Goal: Navigation & Orientation: Find specific page/section

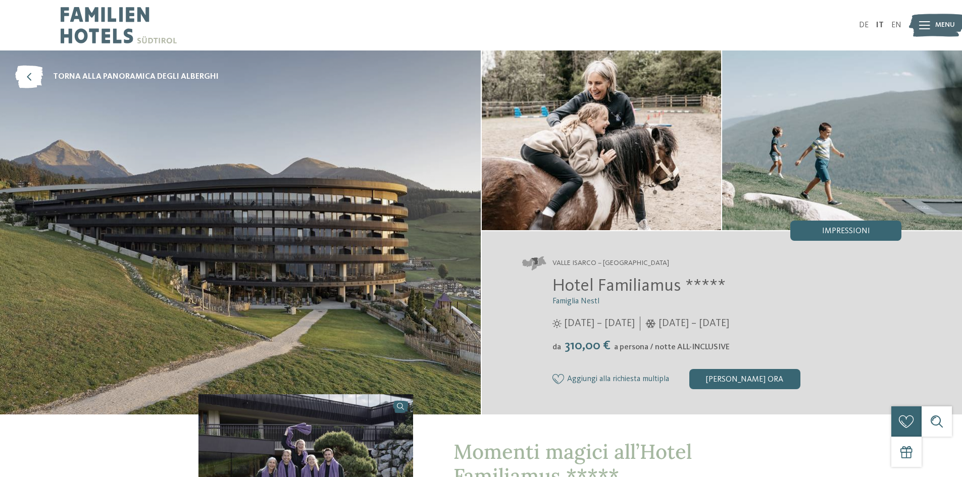
click at [421, 278] on img at bounding box center [240, 232] width 481 height 364
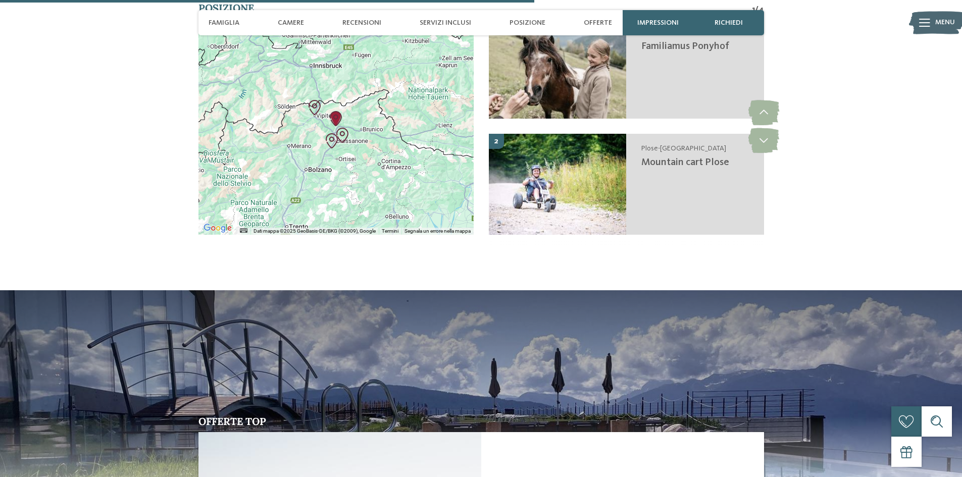
scroll to position [1969, 0]
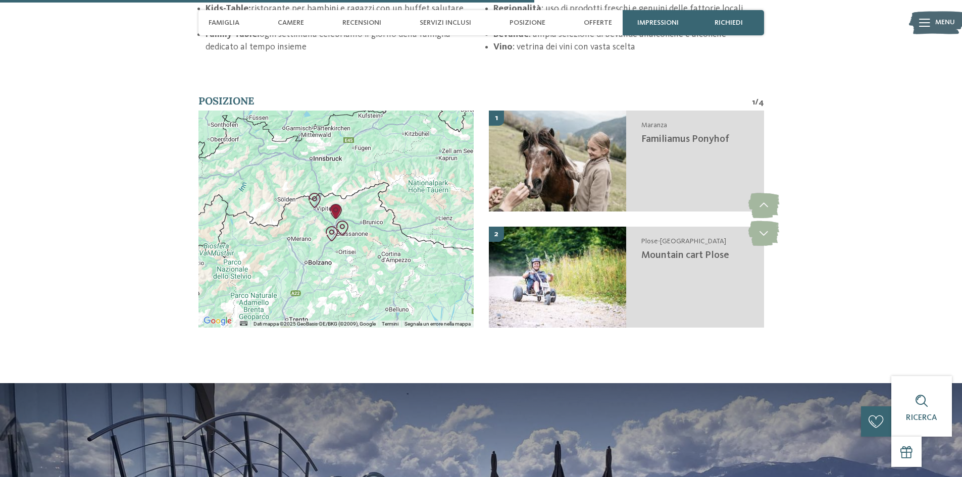
click at [349, 213] on div at bounding box center [335, 219] width 275 height 217
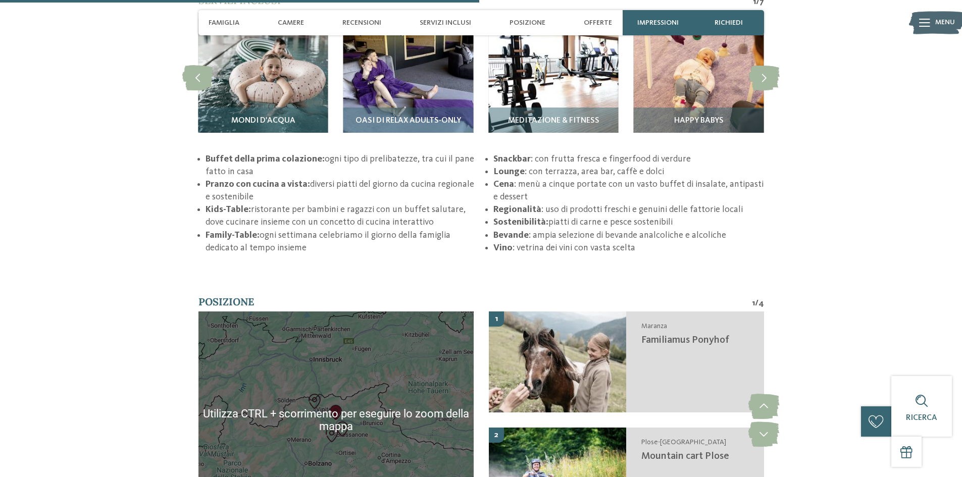
scroll to position [1767, 0]
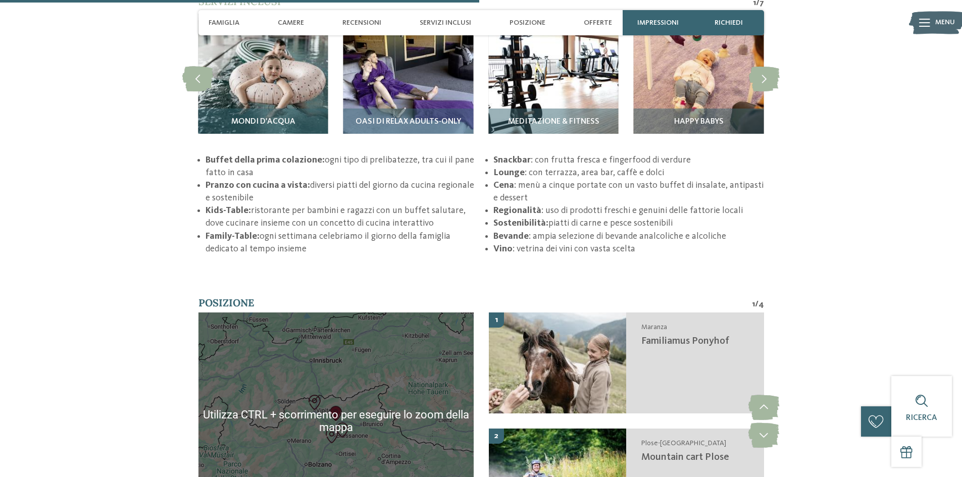
click at [352, 379] on div at bounding box center [335, 420] width 275 height 217
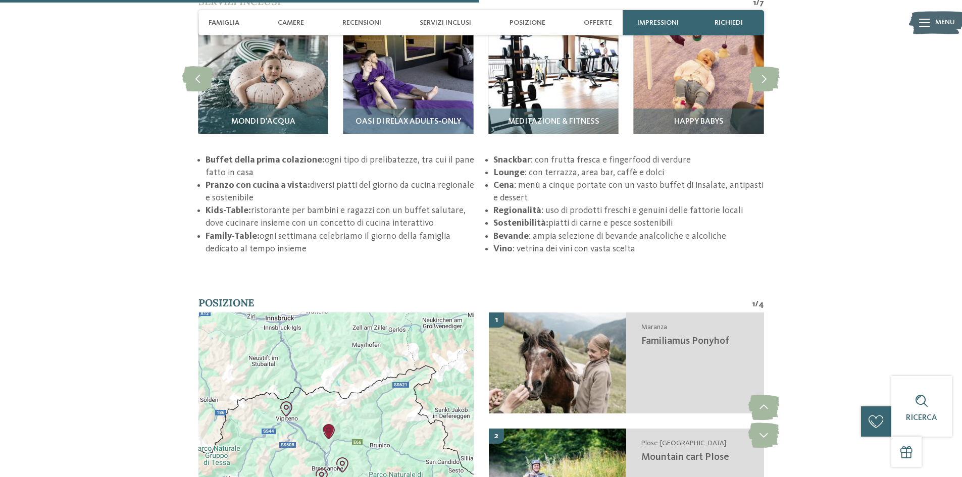
drag, startPoint x: 340, startPoint y: 397, endPoint x: 374, endPoint y: 323, distance: 81.8
click at [374, 323] on div at bounding box center [335, 420] width 275 height 217
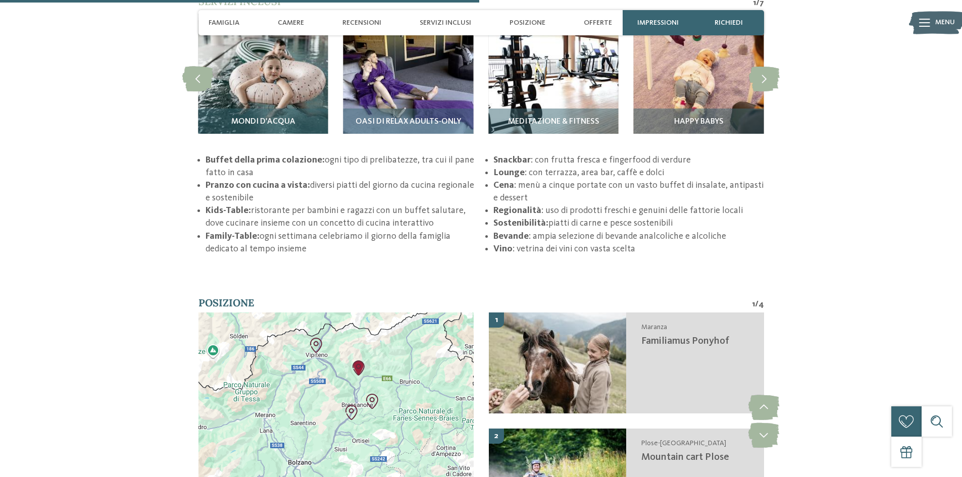
click at [371, 374] on div at bounding box center [335, 420] width 275 height 217
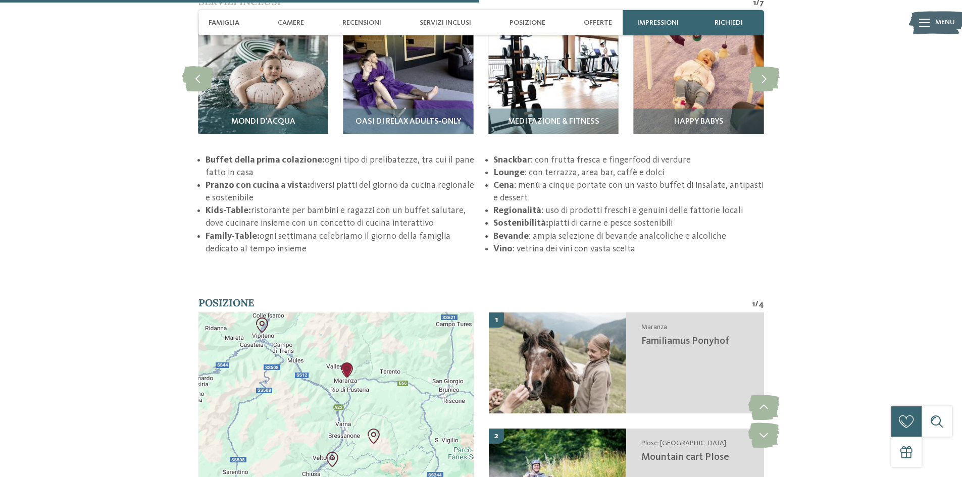
click at [372, 374] on div at bounding box center [335, 420] width 275 height 217
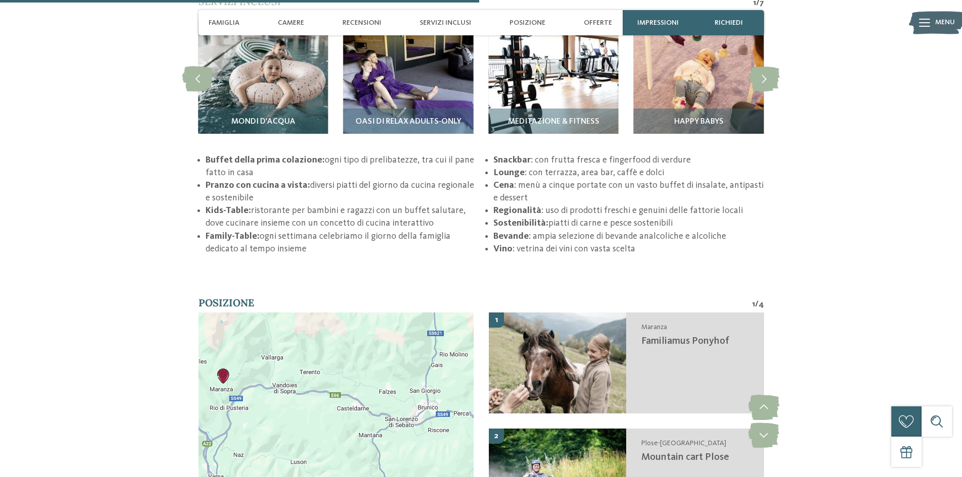
drag, startPoint x: 407, startPoint y: 364, endPoint x: 323, endPoint y: 366, distance: 84.3
click at [309, 366] on div at bounding box center [335, 420] width 275 height 217
click at [424, 387] on div at bounding box center [335, 420] width 275 height 217
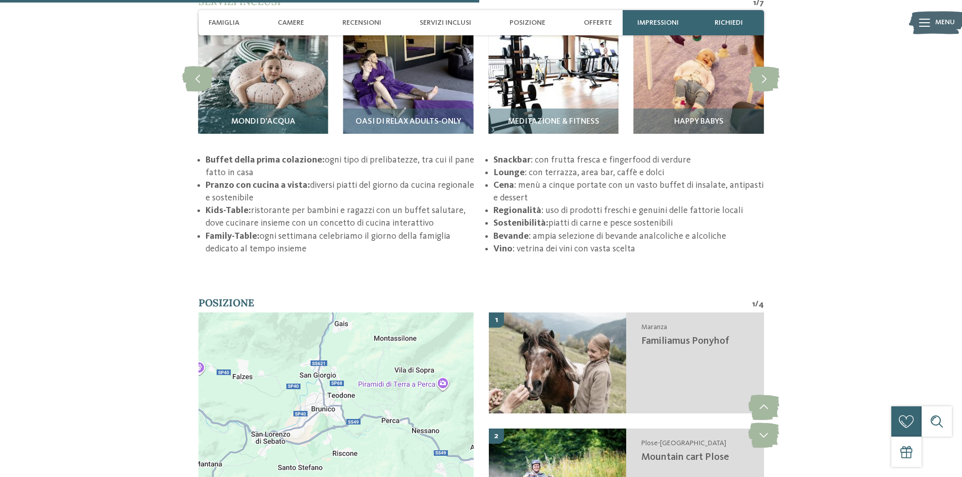
drag, startPoint x: 342, startPoint y: 370, endPoint x: 235, endPoint y: 339, distance: 111.4
click at [235, 339] on div at bounding box center [335, 420] width 275 height 217
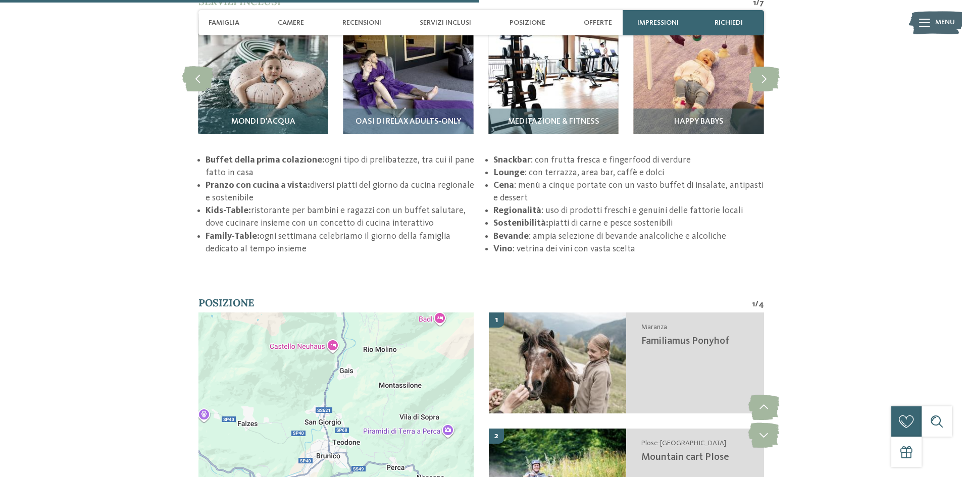
drag, startPoint x: 416, startPoint y: 429, endPoint x: 426, endPoint y: 478, distance: 49.9
click at [426, 477] on html "Solo un momento – il sito web sta caricando … DE IT da" at bounding box center [481, 266] width 962 height 4067
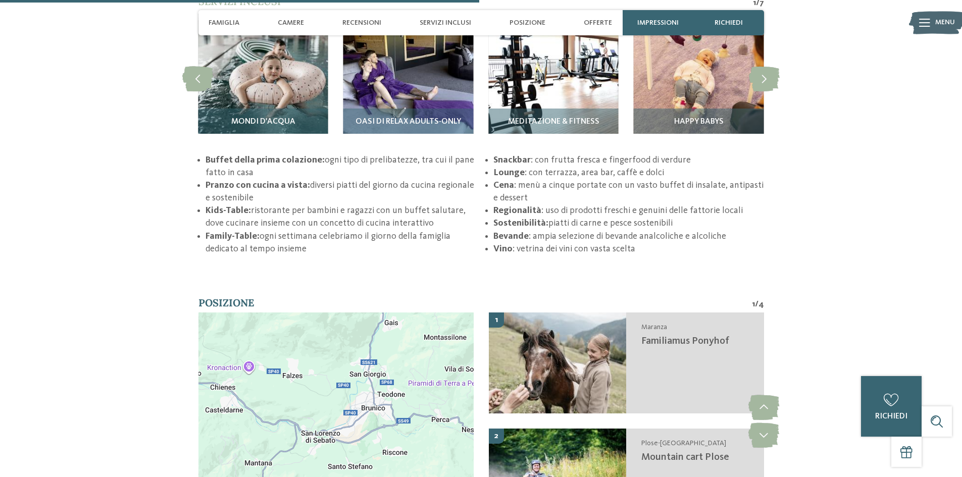
drag, startPoint x: 408, startPoint y: 377, endPoint x: 426, endPoint y: 361, distance: 23.3
click at [446, 332] on div at bounding box center [335, 420] width 275 height 217
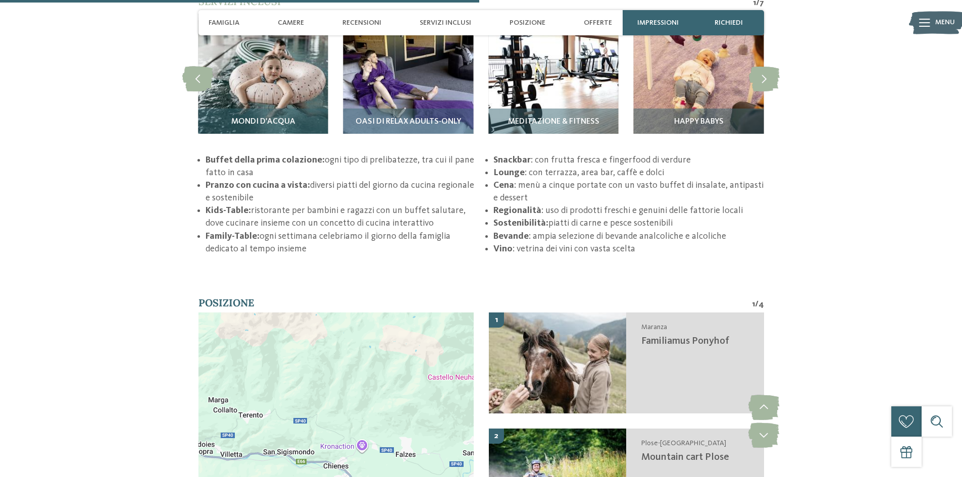
drag, startPoint x: 294, startPoint y: 403, endPoint x: 472, endPoint y: 338, distance: 189.3
click at [472, 338] on div at bounding box center [335, 420] width 275 height 217
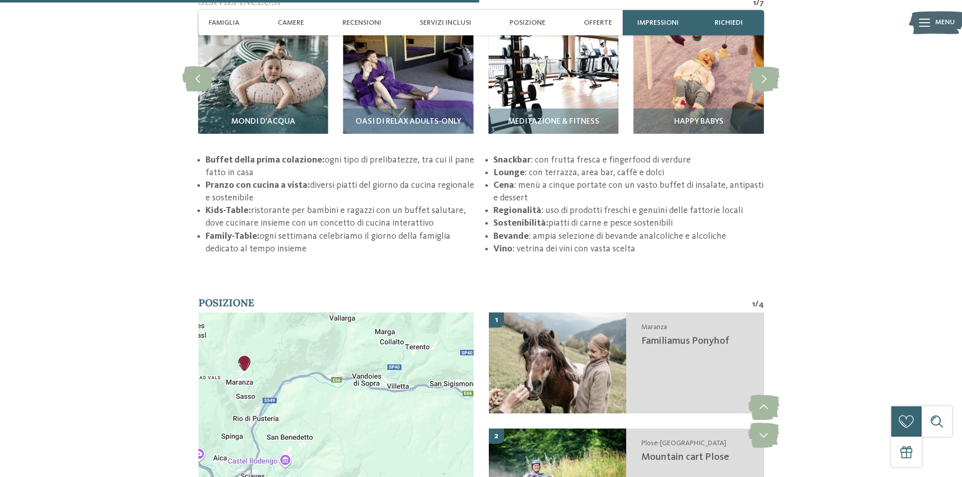
drag, startPoint x: 297, startPoint y: 419, endPoint x: 451, endPoint y: 364, distance: 163.8
click at [460, 361] on div at bounding box center [335, 420] width 275 height 217
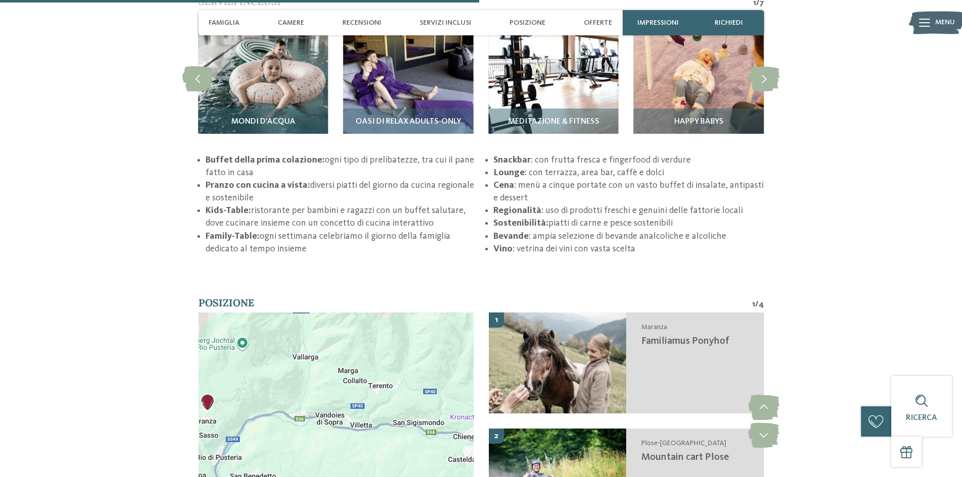
drag, startPoint x: 308, startPoint y: 365, endPoint x: 232, endPoint y: 413, distance: 90.3
click at [232, 413] on div at bounding box center [335, 420] width 275 height 217
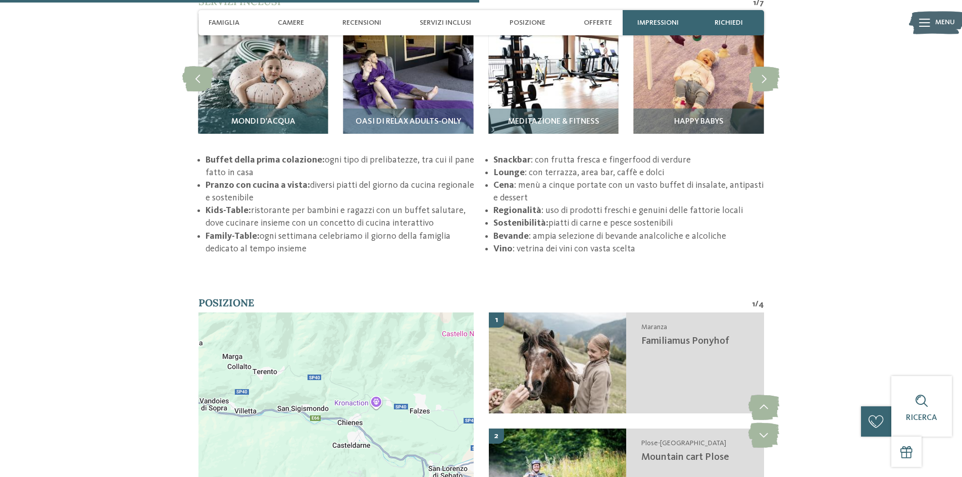
drag, startPoint x: 383, startPoint y: 400, endPoint x: 270, endPoint y: 387, distance: 113.8
click at [270, 387] on div at bounding box center [335, 420] width 275 height 217
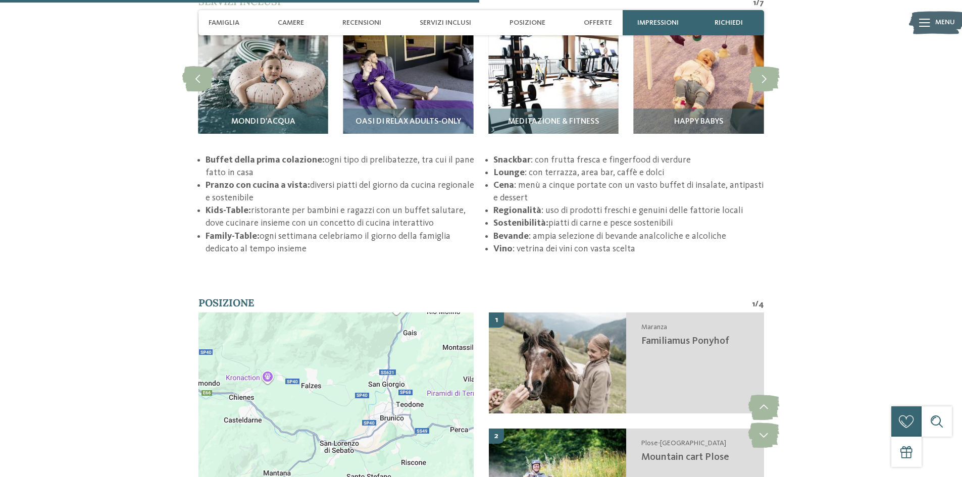
drag, startPoint x: 420, startPoint y: 397, endPoint x: 309, endPoint y: 372, distance: 113.9
click at [309, 372] on div at bounding box center [335, 420] width 275 height 217
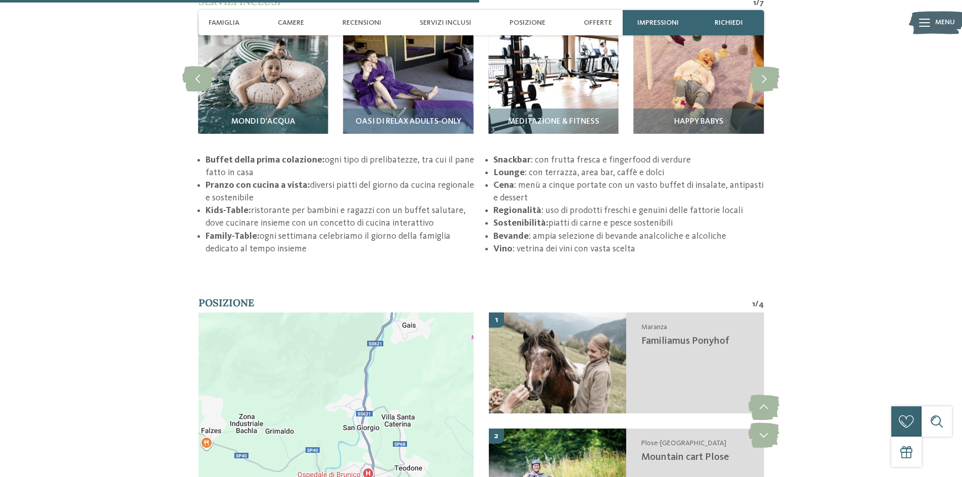
drag, startPoint x: 383, startPoint y: 366, endPoint x: 281, endPoint y: 398, distance: 106.7
click at [281, 398] on div at bounding box center [335, 420] width 275 height 217
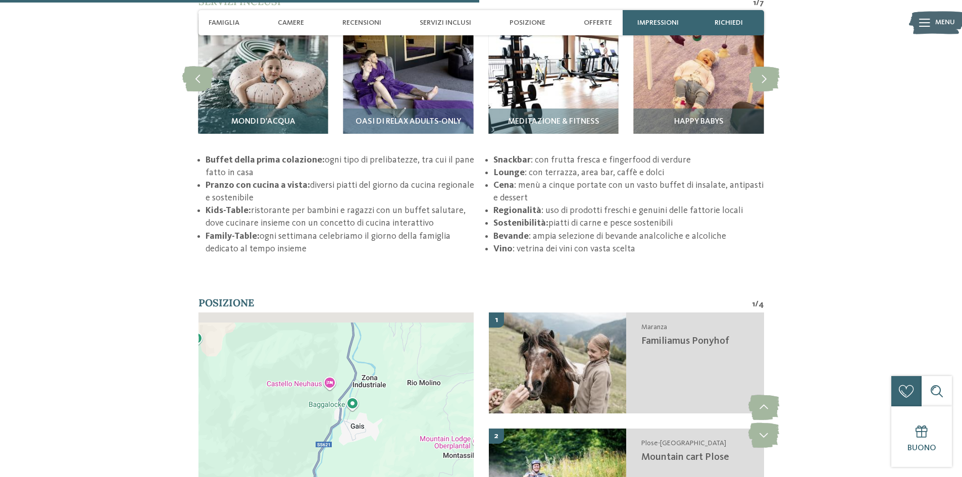
drag, startPoint x: 384, startPoint y: 371, endPoint x: 330, endPoint y: 474, distance: 116.1
click at [330, 474] on div at bounding box center [335, 420] width 275 height 217
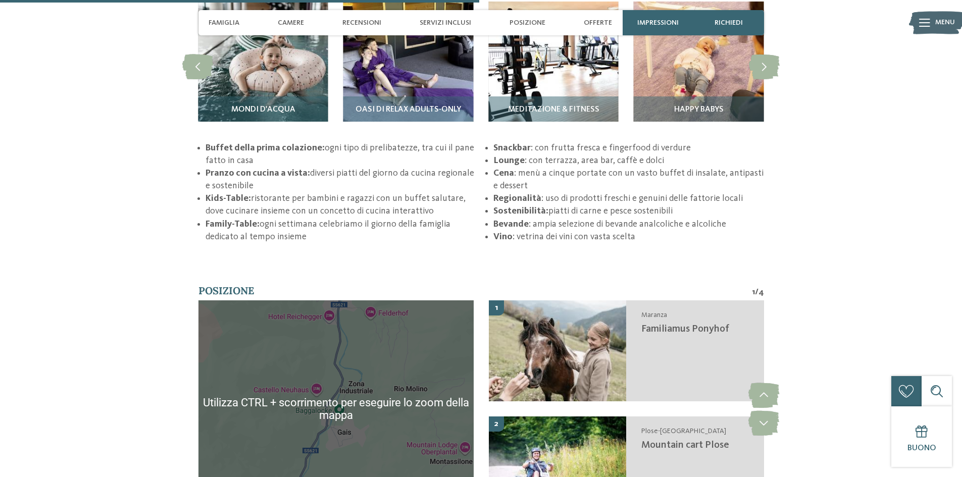
scroll to position [1817, 0]
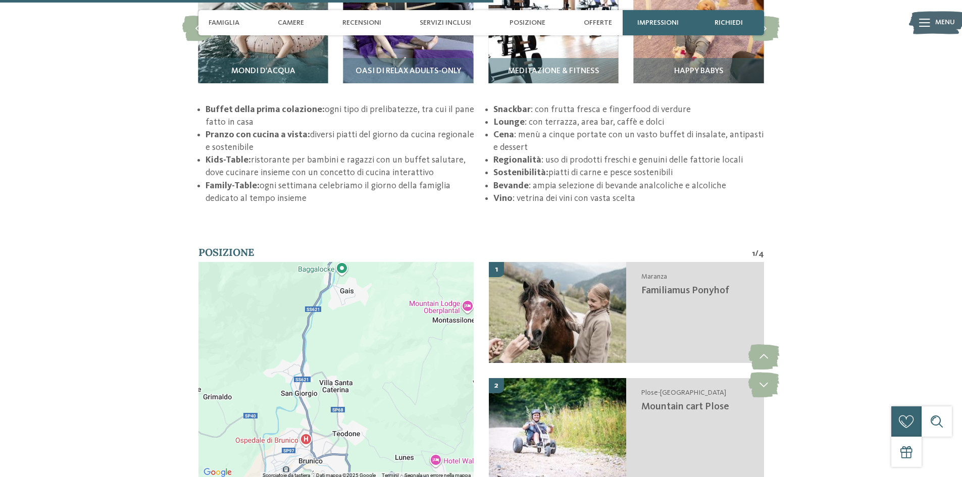
drag, startPoint x: 391, startPoint y: 355, endPoint x: 395, endPoint y: 247, distance: 108.1
click at [395, 247] on section "Posizione 1 / 4 ← Sposta a sinistra → Sposta a destra ↑ Sposta in alto ↓ Sposta…" at bounding box center [481, 369] width 687 height 249
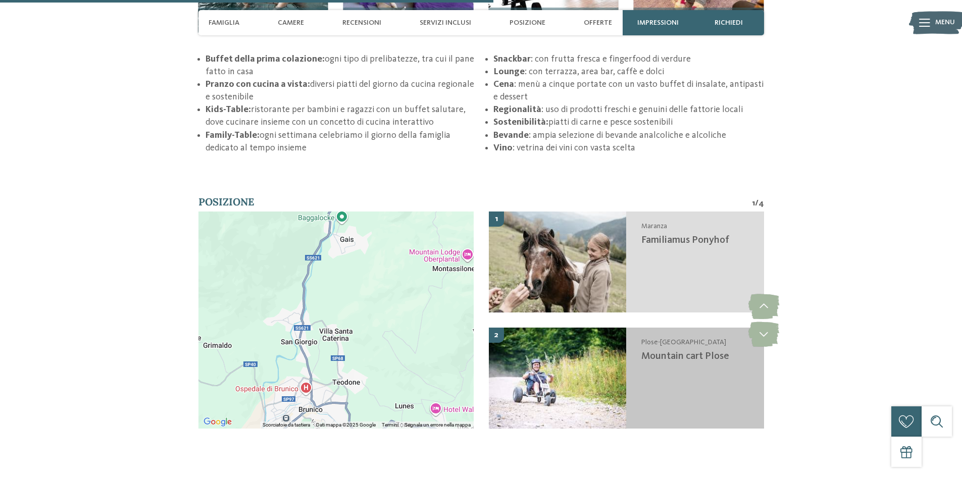
scroll to position [1969, 0]
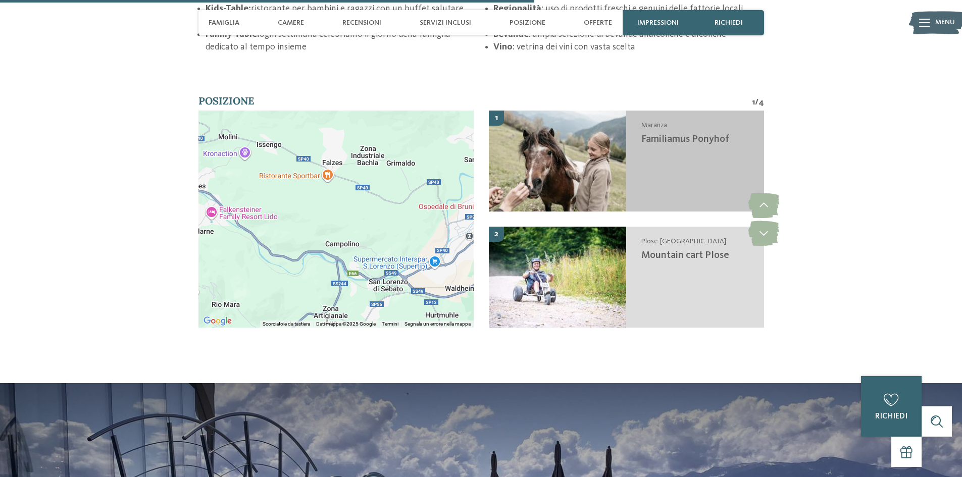
drag, startPoint x: 399, startPoint y: 223, endPoint x: 518, endPoint y: 173, distance: 128.7
click at [518, 173] on div "← Sposta a sinistra → Sposta a destra ↑ Sposta in alto ↓ Sposta in basso + Aume…" at bounding box center [480, 227] width 565 height 232
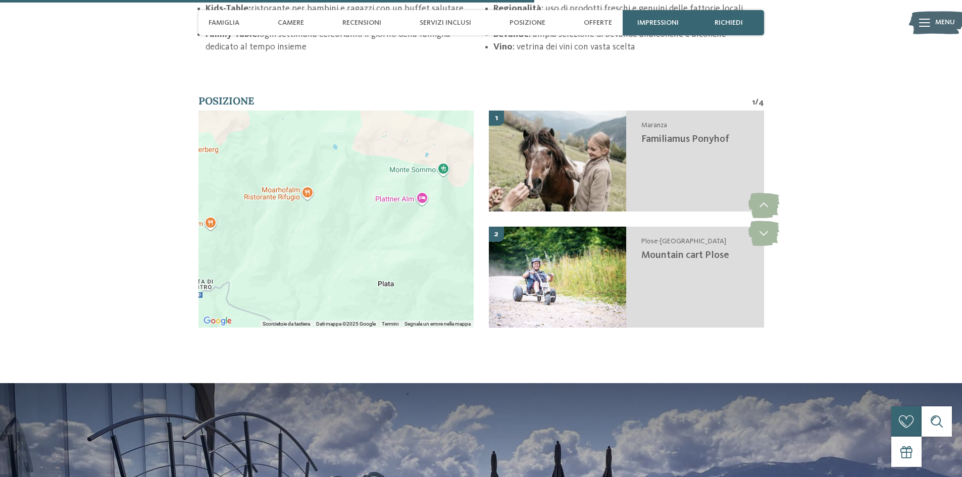
drag, startPoint x: 296, startPoint y: 237, endPoint x: 331, endPoint y: 357, distance: 125.6
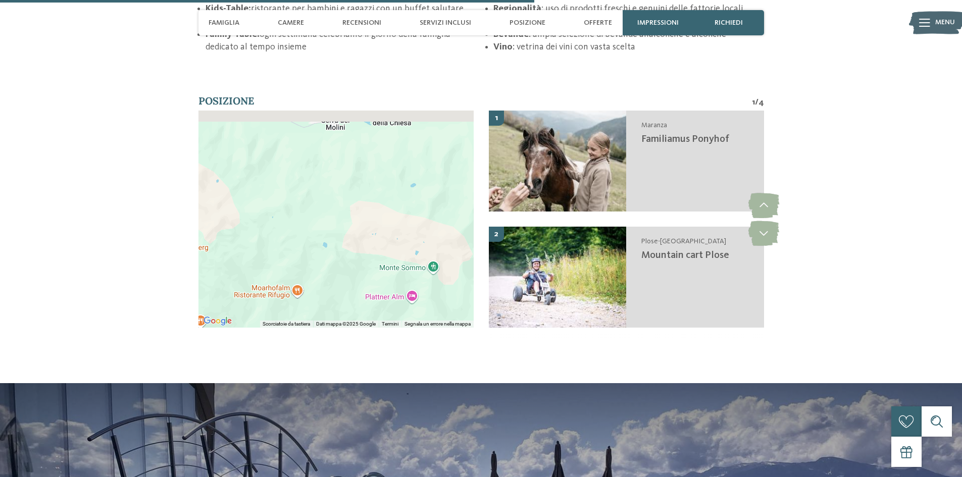
drag, startPoint x: 338, startPoint y: 178, endPoint x: 334, endPoint y: 306, distance: 128.8
click at [334, 306] on div at bounding box center [335, 219] width 275 height 217
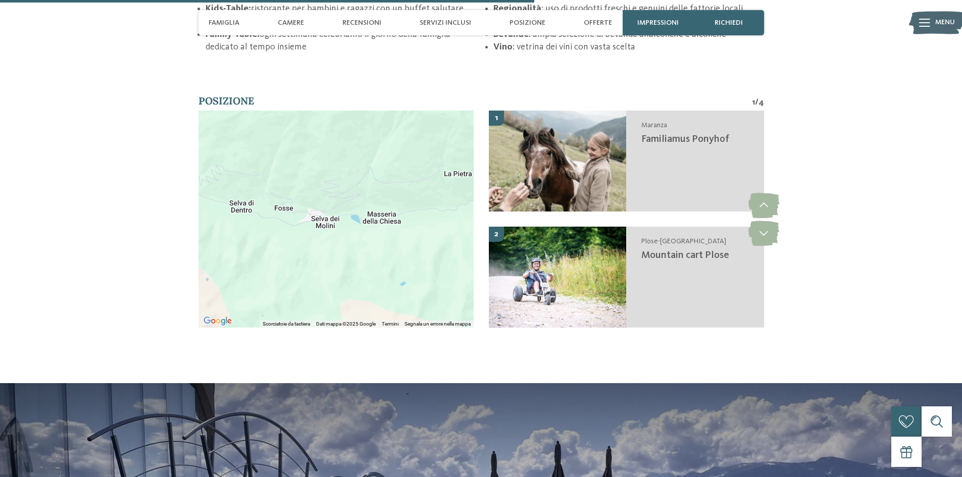
click at [359, 252] on div at bounding box center [335, 219] width 275 height 217
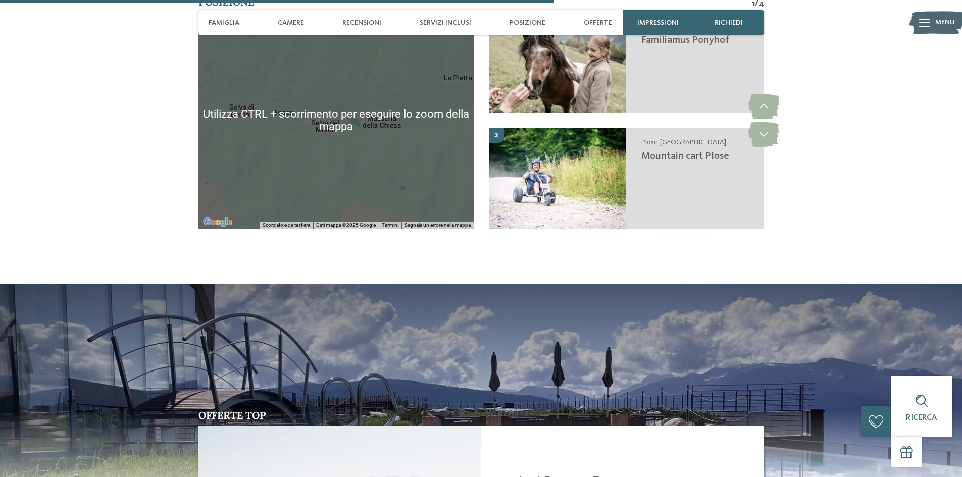
scroll to position [2070, 0]
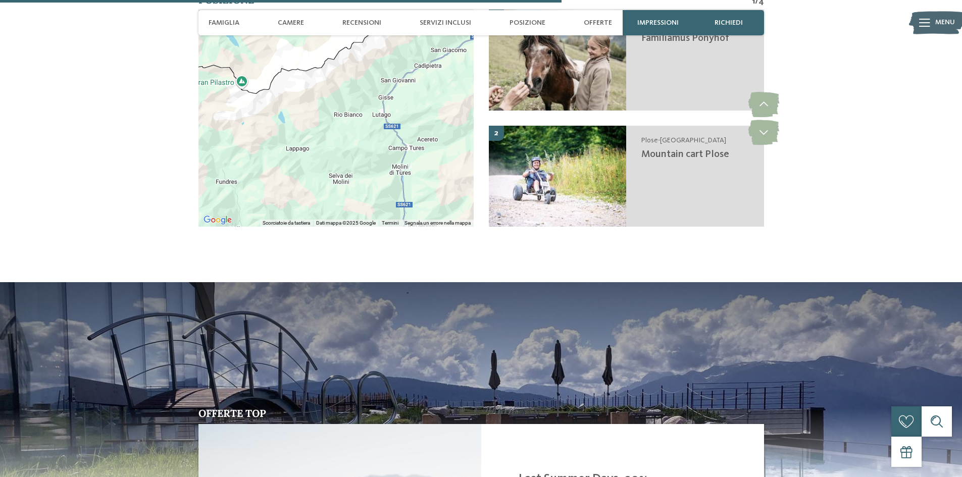
drag, startPoint x: 324, startPoint y: 125, endPoint x: 326, endPoint y: 134, distance: 9.3
click at [326, 134] on div at bounding box center [335, 118] width 275 height 217
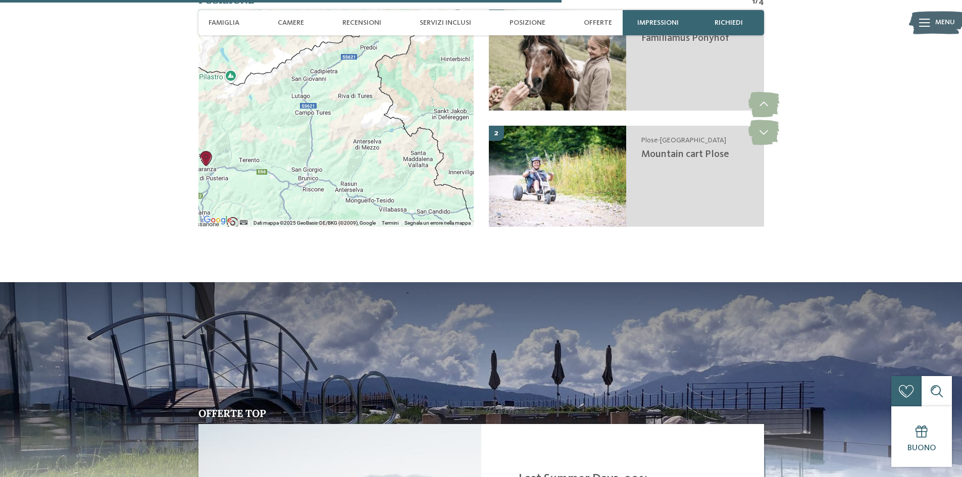
drag, startPoint x: 326, startPoint y: 134, endPoint x: 251, endPoint y: 97, distance: 83.8
click at [251, 97] on div at bounding box center [335, 118] width 275 height 217
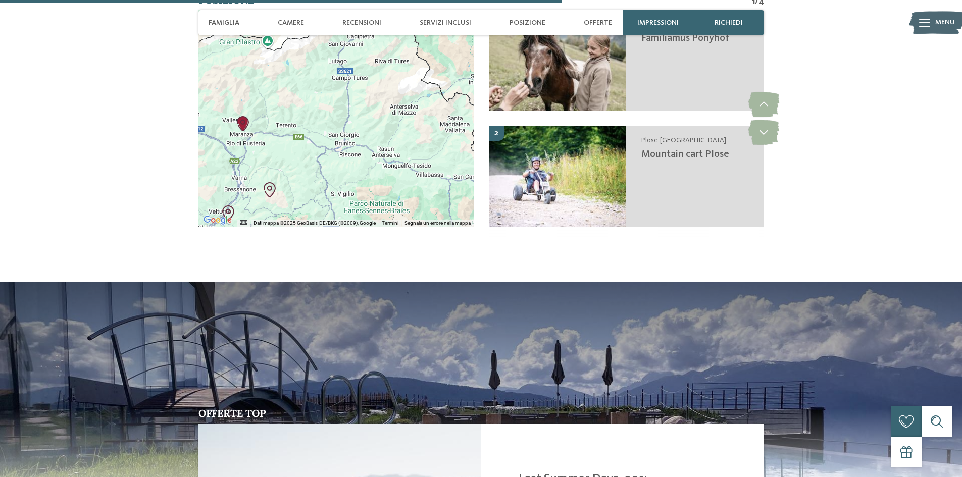
drag, startPoint x: 318, startPoint y: 126, endPoint x: 418, endPoint y: 123, distance: 100.5
click at [418, 123] on div at bounding box center [335, 118] width 275 height 217
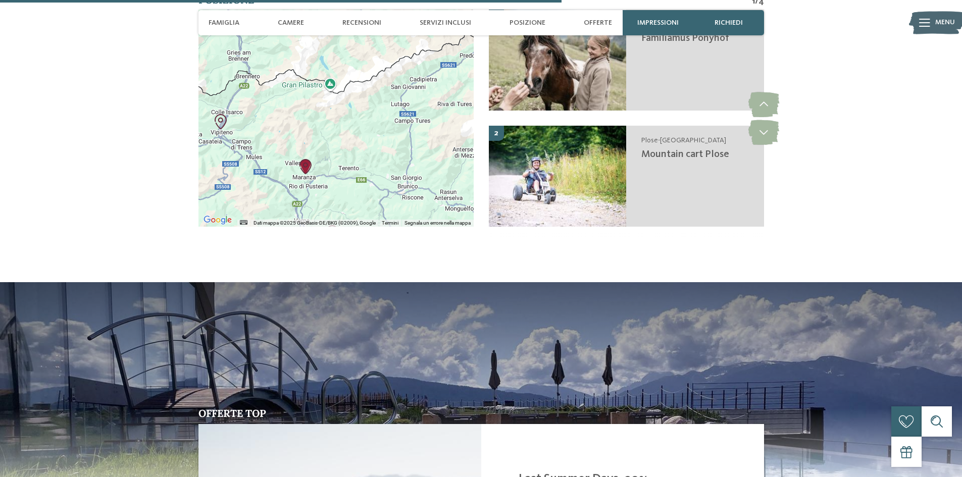
click at [304, 151] on div at bounding box center [335, 118] width 275 height 217
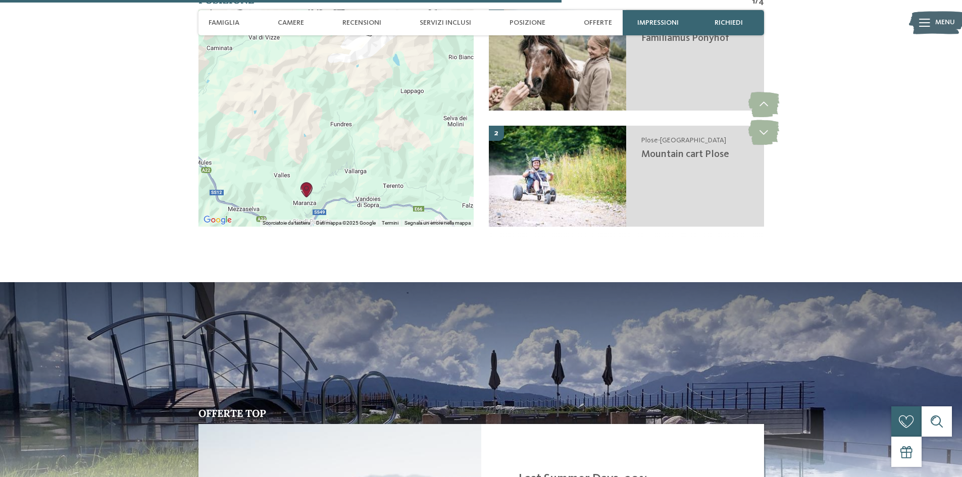
click at [303, 151] on div at bounding box center [335, 118] width 275 height 217
click at [303, 155] on div at bounding box center [335, 118] width 275 height 217
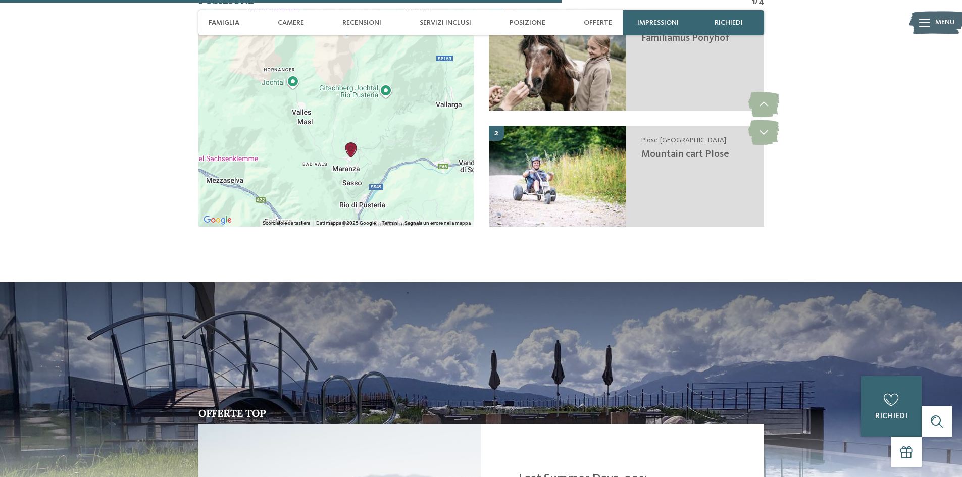
drag, startPoint x: 313, startPoint y: 153, endPoint x: 356, endPoint y: 69, distance: 94.4
click at [355, 70] on div at bounding box center [335, 118] width 275 height 217
click at [345, 114] on div at bounding box center [335, 118] width 275 height 217
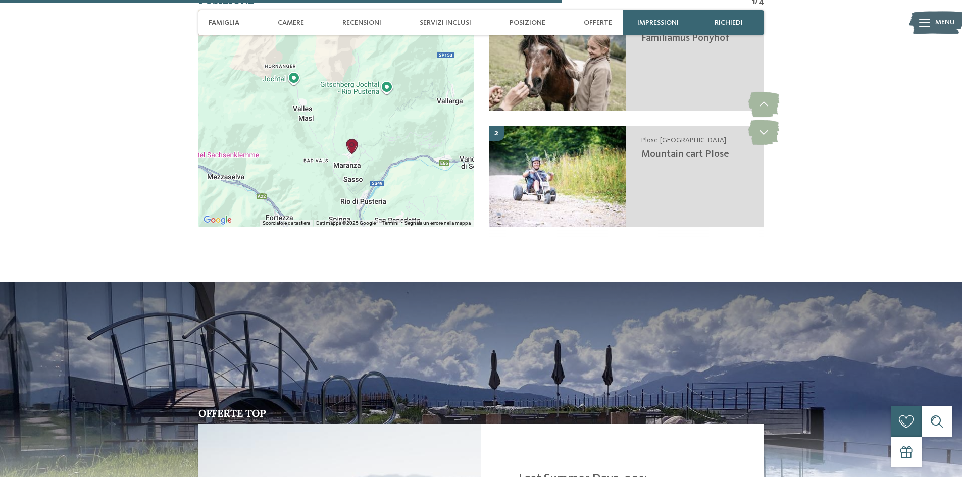
click at [345, 114] on div at bounding box center [335, 118] width 275 height 217
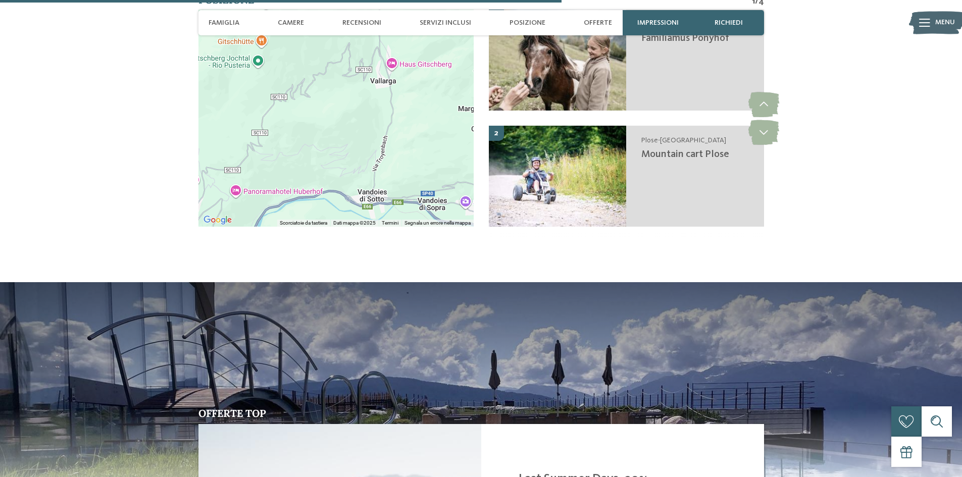
drag, startPoint x: 411, startPoint y: 138, endPoint x: 239, endPoint y: 131, distance: 172.3
click at [239, 131] on div at bounding box center [335, 118] width 275 height 217
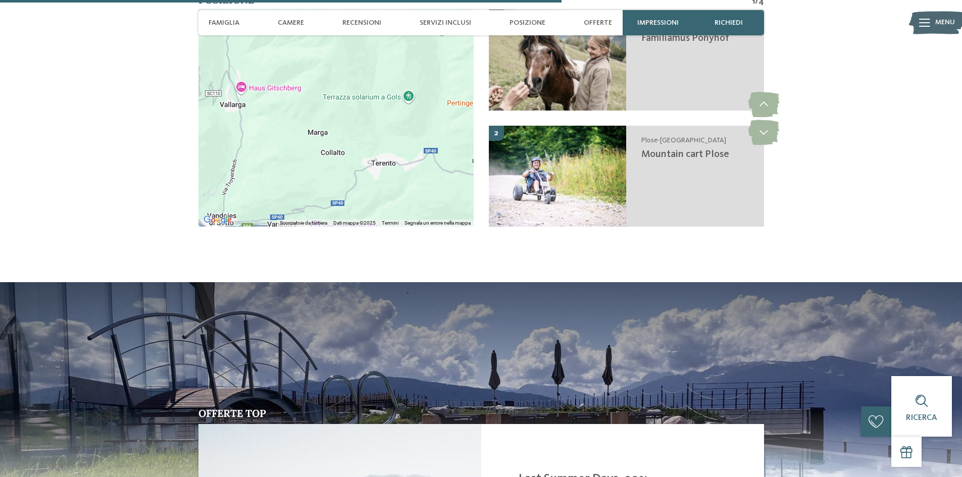
drag, startPoint x: 382, startPoint y: 96, endPoint x: 231, endPoint y: 121, distance: 152.4
click at [231, 121] on div at bounding box center [335, 118] width 275 height 217
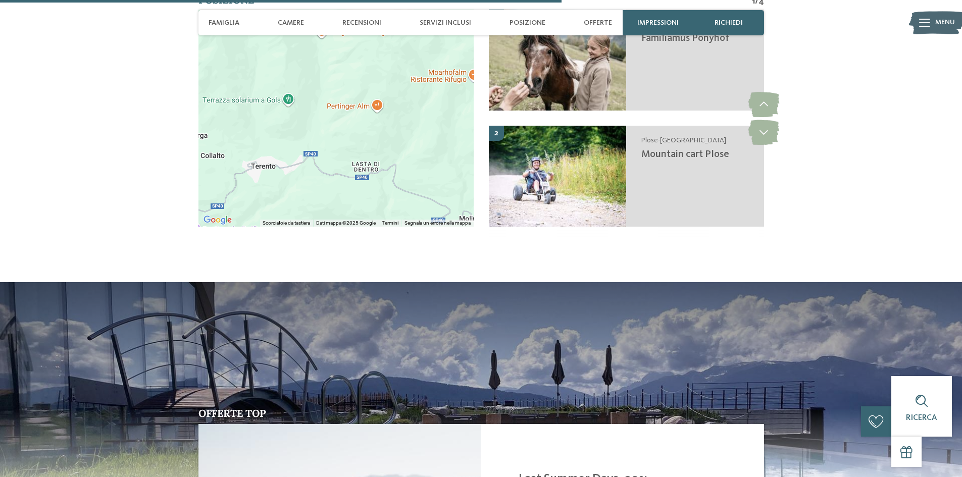
drag, startPoint x: 390, startPoint y: 104, endPoint x: 288, endPoint y: 105, distance: 102.0
click at [288, 105] on div at bounding box center [335, 118] width 275 height 217
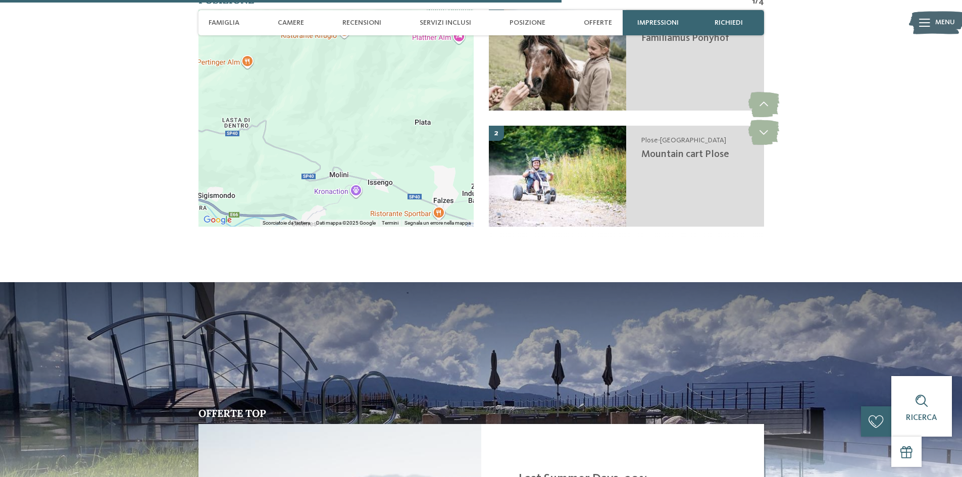
drag, startPoint x: 374, startPoint y: 103, endPoint x: 238, endPoint y: 42, distance: 148.2
click at [238, 42] on div at bounding box center [335, 118] width 275 height 217
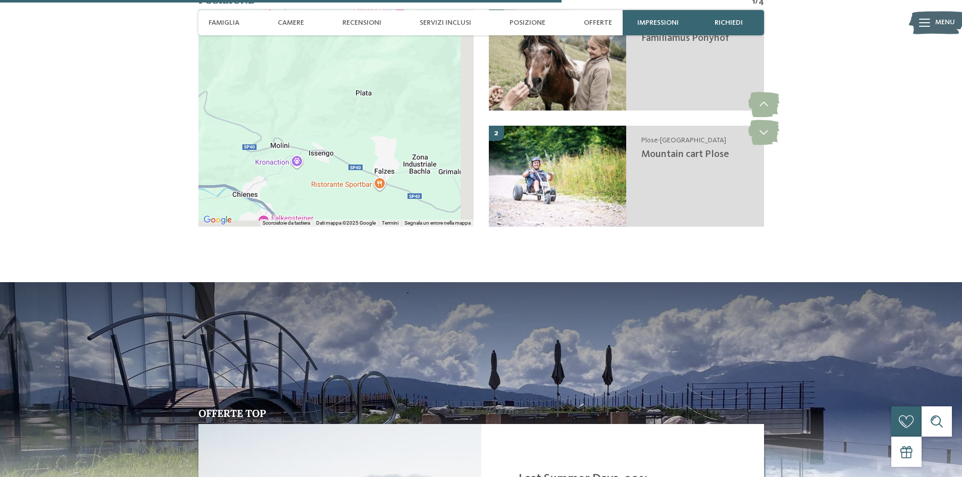
drag, startPoint x: 346, startPoint y: 96, endPoint x: 264, endPoint y: 65, distance: 87.6
click at [264, 65] on div at bounding box center [335, 118] width 275 height 217
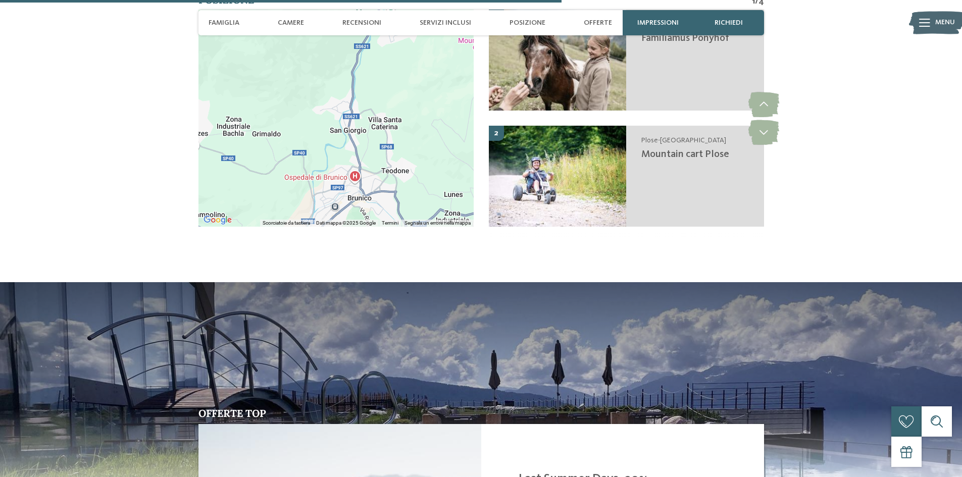
drag, startPoint x: 388, startPoint y: 112, endPoint x: 238, endPoint y: 94, distance: 150.9
click at [238, 94] on div at bounding box center [335, 118] width 275 height 217
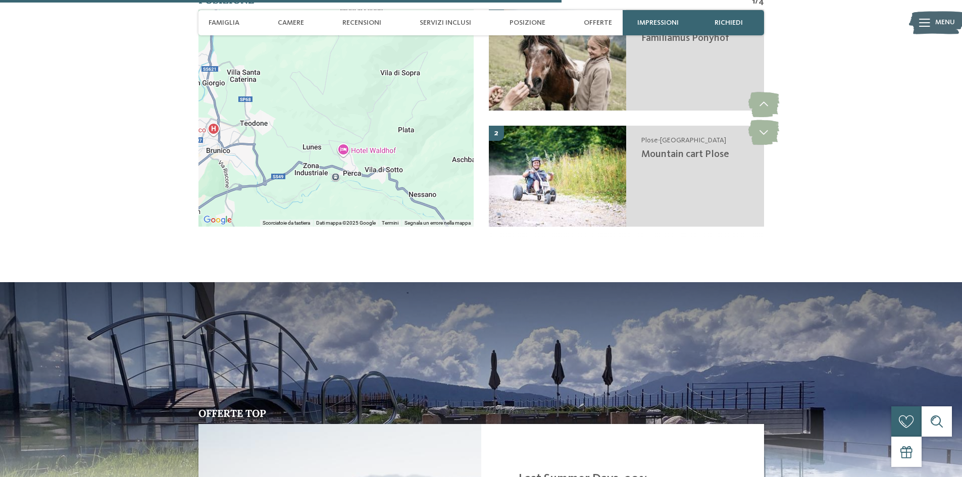
drag, startPoint x: 416, startPoint y: 140, endPoint x: 234, endPoint y: 94, distance: 187.5
click at [234, 94] on div at bounding box center [335, 118] width 275 height 217
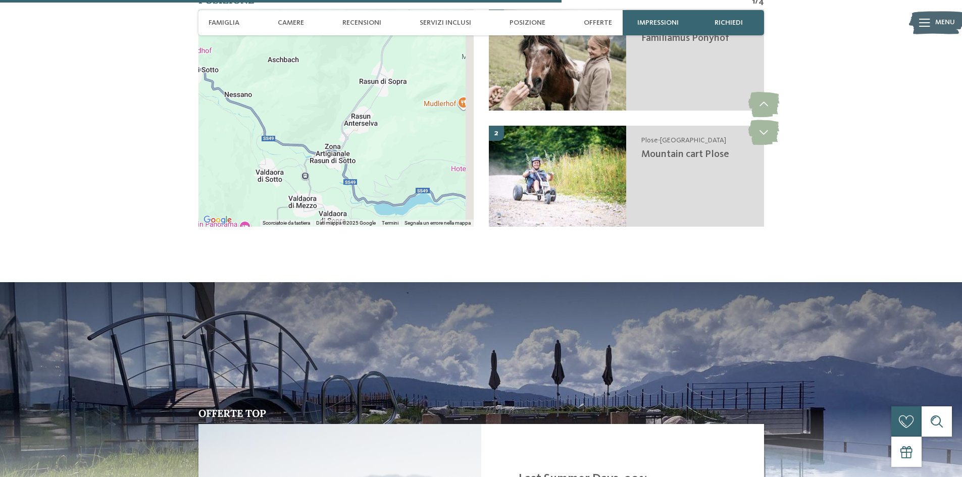
drag, startPoint x: 302, startPoint y: 131, endPoint x: 184, endPoint y: 65, distance: 135.8
click at [184, 65] on section "Posizione 1 / 4 ← Sposta a sinistra → Sposta a destra ↑ Sposta in alto ↓ Sposta…" at bounding box center [481, 117] width 687 height 249
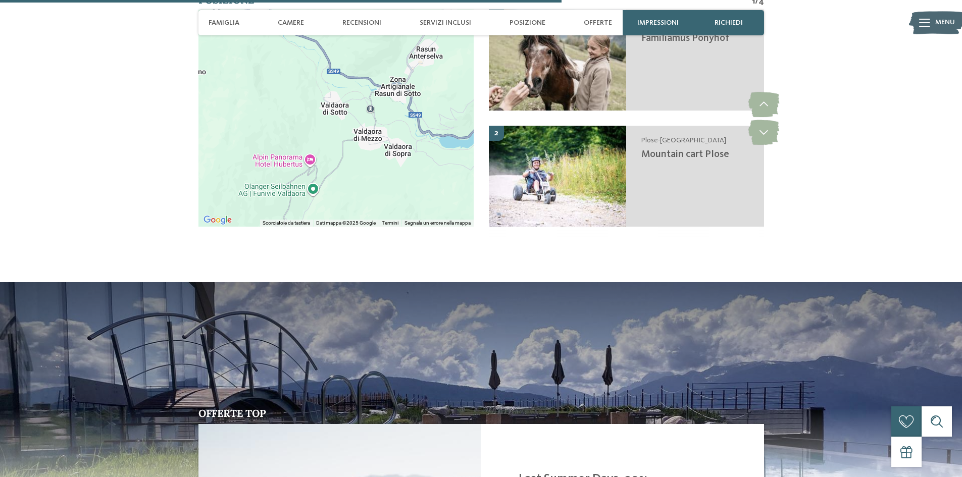
drag, startPoint x: 360, startPoint y: 97, endPoint x: 430, endPoint y: 46, distance: 86.3
click at [430, 46] on div at bounding box center [335, 118] width 275 height 217
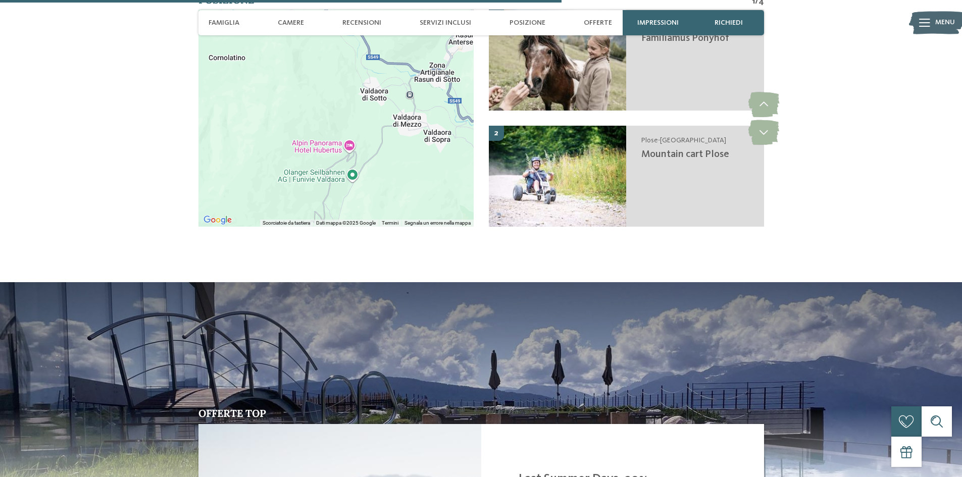
drag, startPoint x: 342, startPoint y: 140, endPoint x: 383, endPoint y: 125, distance: 43.0
click at [383, 125] on div at bounding box center [335, 118] width 275 height 217
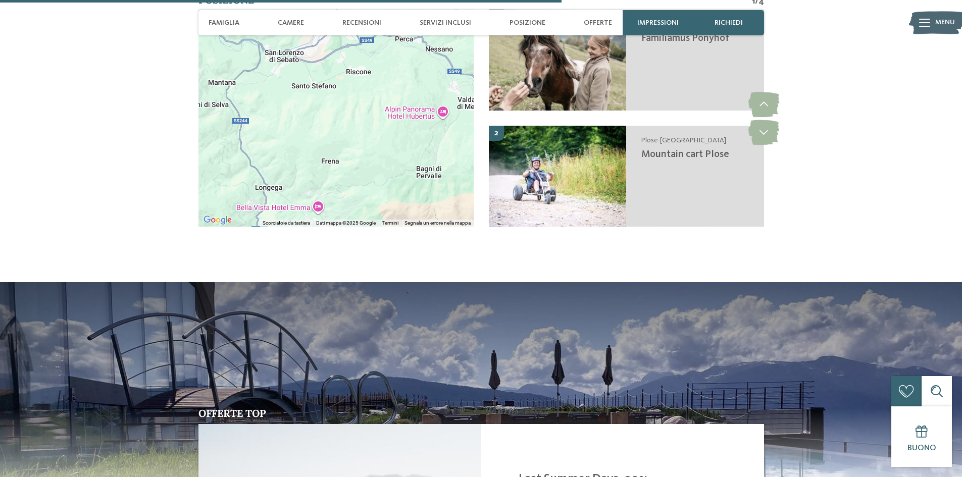
drag, startPoint x: 293, startPoint y: 124, endPoint x: 379, endPoint y: 108, distance: 87.9
click at [379, 108] on div at bounding box center [335, 118] width 275 height 217
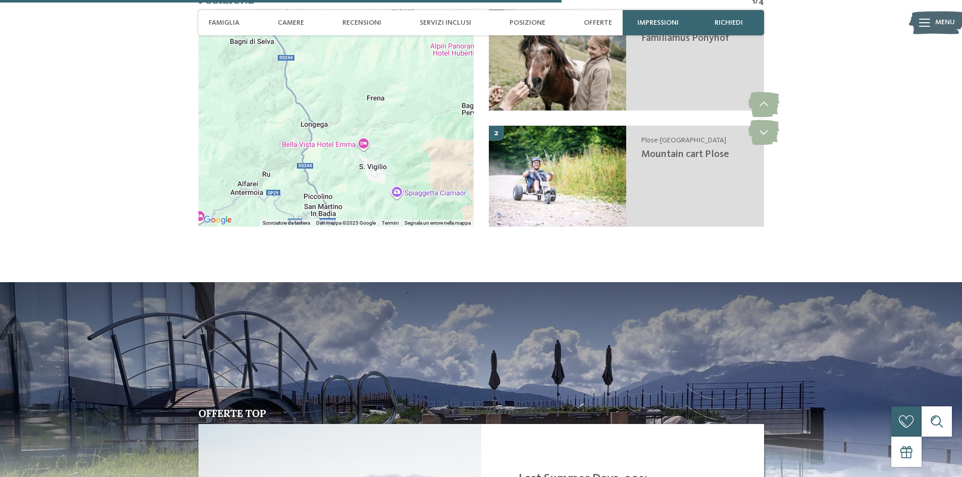
drag, startPoint x: 330, startPoint y: 113, endPoint x: 380, endPoint y: 57, distance: 75.1
click at [380, 57] on div at bounding box center [335, 118] width 275 height 217
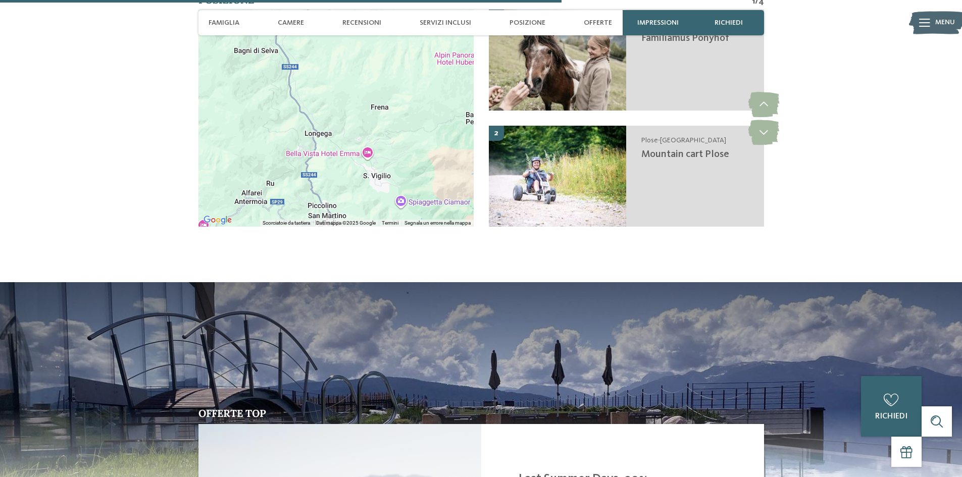
click at [310, 93] on div at bounding box center [335, 118] width 275 height 217
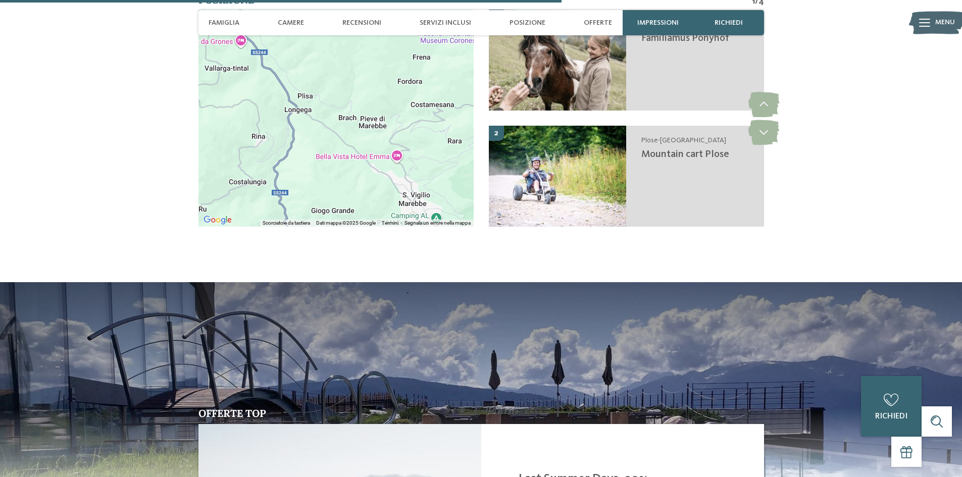
drag, startPoint x: 349, startPoint y: 137, endPoint x: 323, endPoint y: 73, distance: 69.5
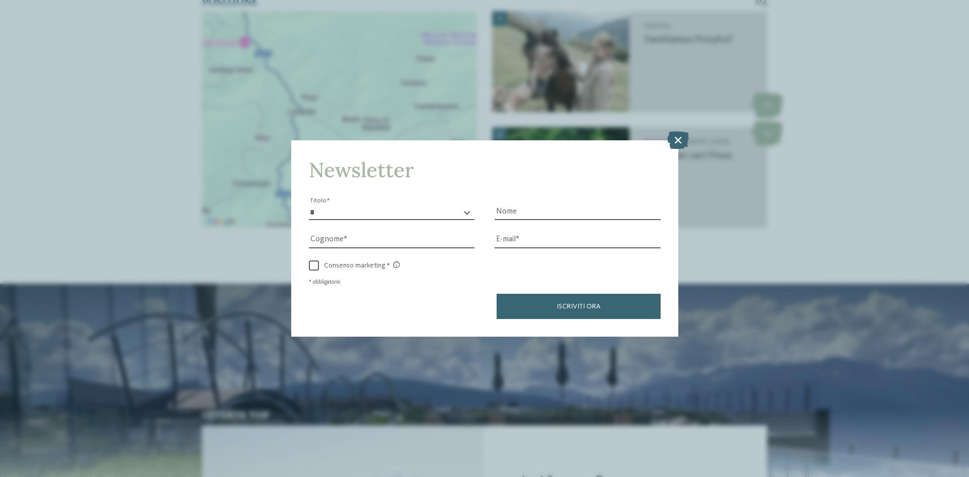
drag, startPoint x: 323, startPoint y: 73, endPoint x: 386, endPoint y: 51, distance: 67.0
click at [386, 51] on div "Newsletter * ****** ******* ******** ****** Titolo Nome [GEOGRAPHIC_DATA] Fax" at bounding box center [484, 238] width 969 height 477
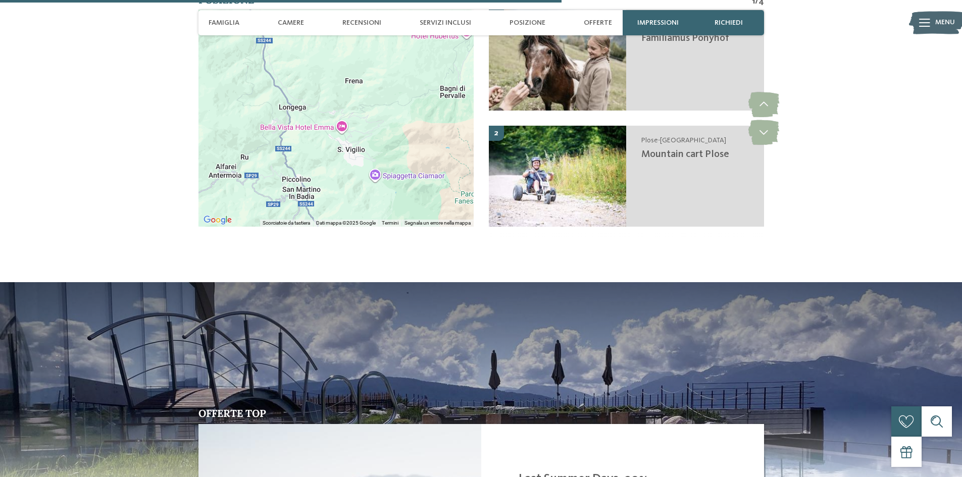
drag, startPoint x: 337, startPoint y: 125, endPoint x: 318, endPoint y: 182, distance: 60.7
click at [318, 182] on div at bounding box center [335, 118] width 275 height 217
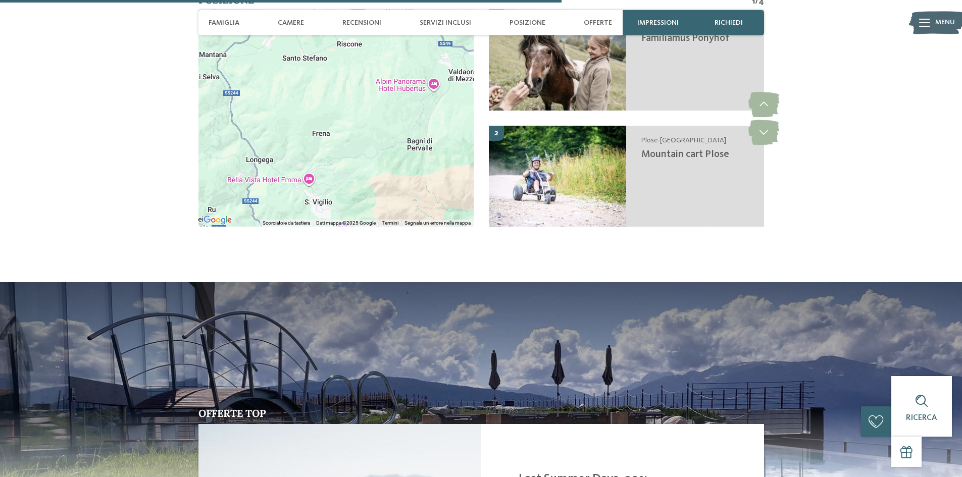
click at [351, 97] on div at bounding box center [335, 118] width 275 height 217
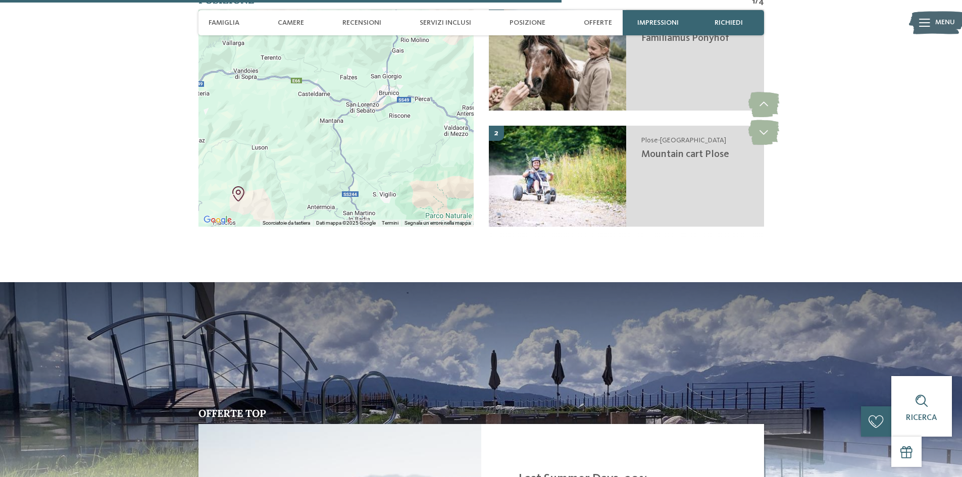
drag, startPoint x: 327, startPoint y: 89, endPoint x: 393, endPoint y: 141, distance: 84.5
click at [393, 141] on div at bounding box center [335, 118] width 275 height 217
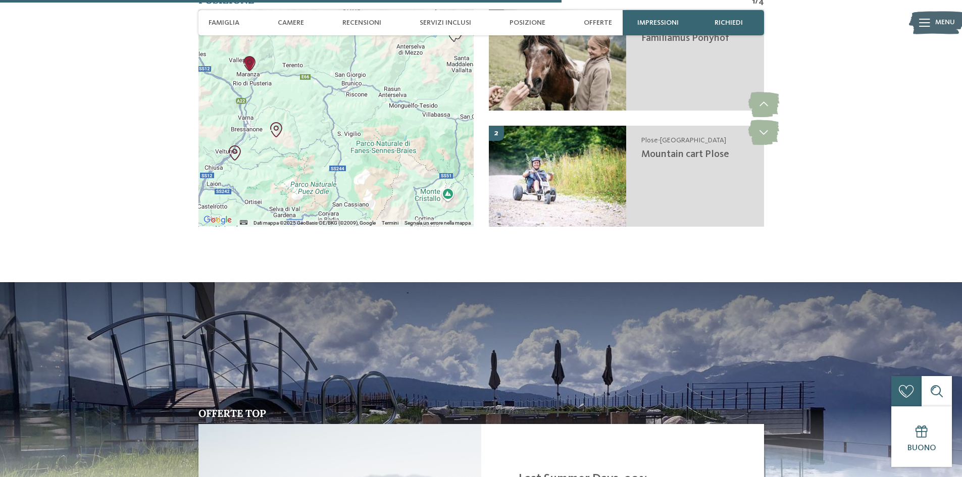
drag, startPoint x: 289, startPoint y: 129, endPoint x: 268, endPoint y: 86, distance: 48.5
click at [271, 88] on div at bounding box center [335, 118] width 275 height 217
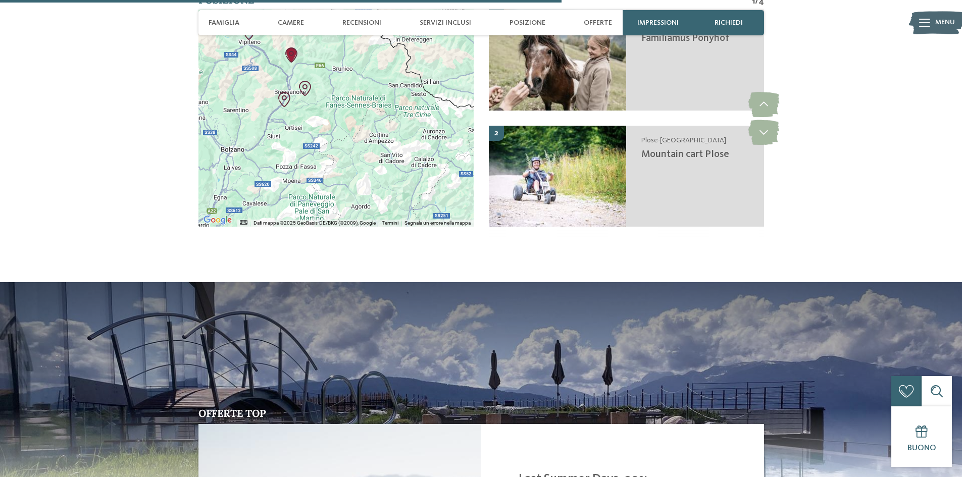
click at [351, 95] on div at bounding box center [335, 118] width 275 height 217
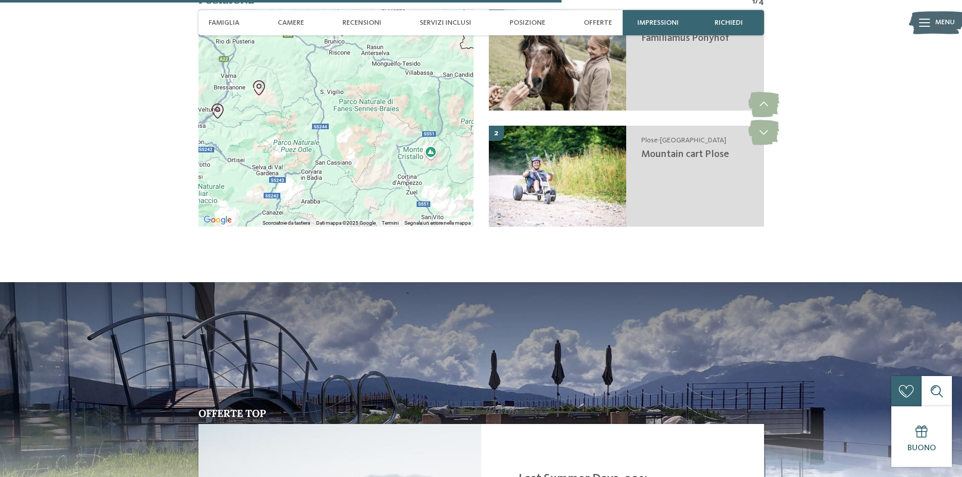
click at [358, 80] on div at bounding box center [335, 118] width 275 height 217
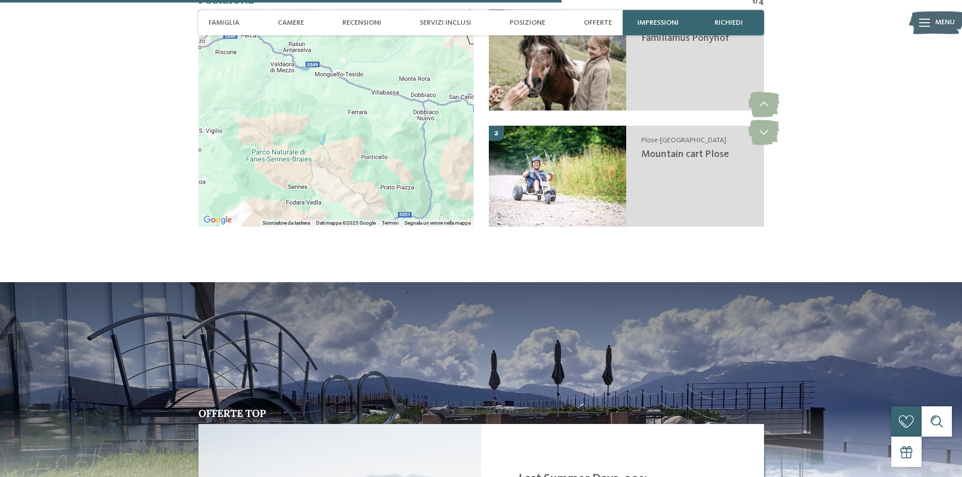
drag, startPoint x: 414, startPoint y: 77, endPoint x: 311, endPoint y: 105, distance: 106.8
click at [311, 105] on div at bounding box center [335, 118] width 275 height 217
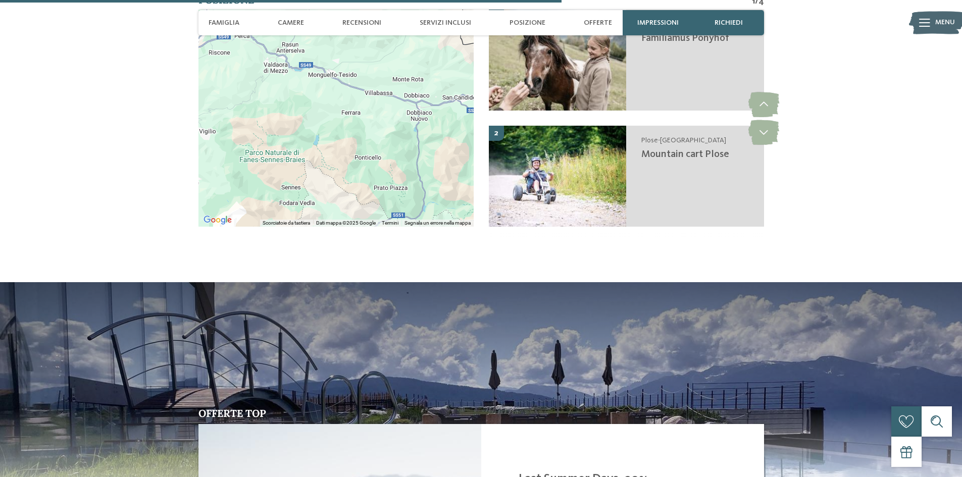
click at [311, 103] on div at bounding box center [335, 118] width 275 height 217
click at [311, 102] on div at bounding box center [335, 118] width 275 height 217
click at [340, 95] on div at bounding box center [335, 118] width 275 height 217
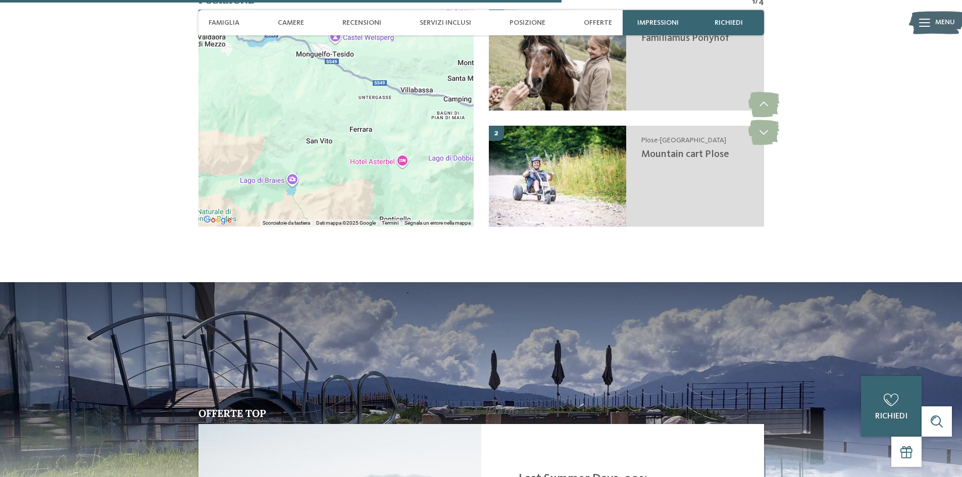
click at [312, 98] on div at bounding box center [335, 118] width 275 height 217
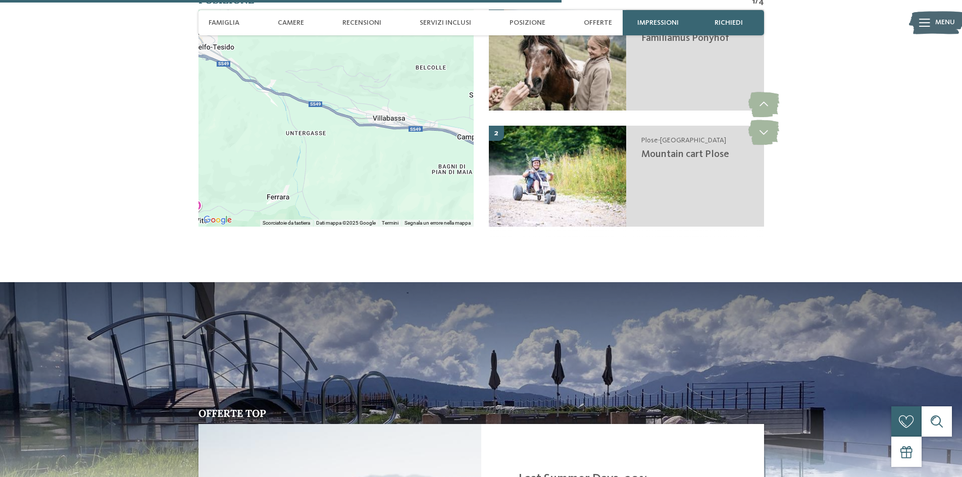
drag, startPoint x: 330, startPoint y: 121, endPoint x: 255, endPoint y: 142, distance: 77.7
click at [252, 143] on div at bounding box center [335, 118] width 275 height 217
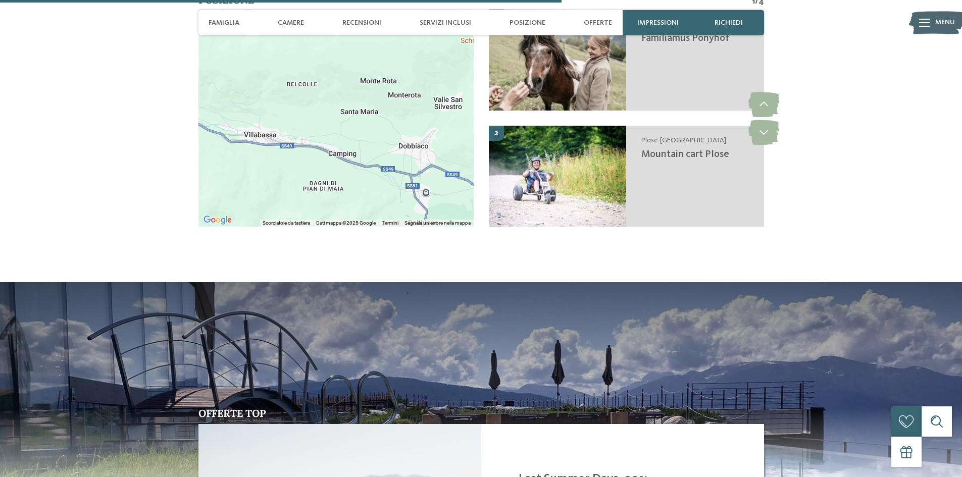
drag, startPoint x: 426, startPoint y: 139, endPoint x: 361, endPoint y: 162, distance: 67.9
click at [361, 162] on div at bounding box center [335, 118] width 275 height 217
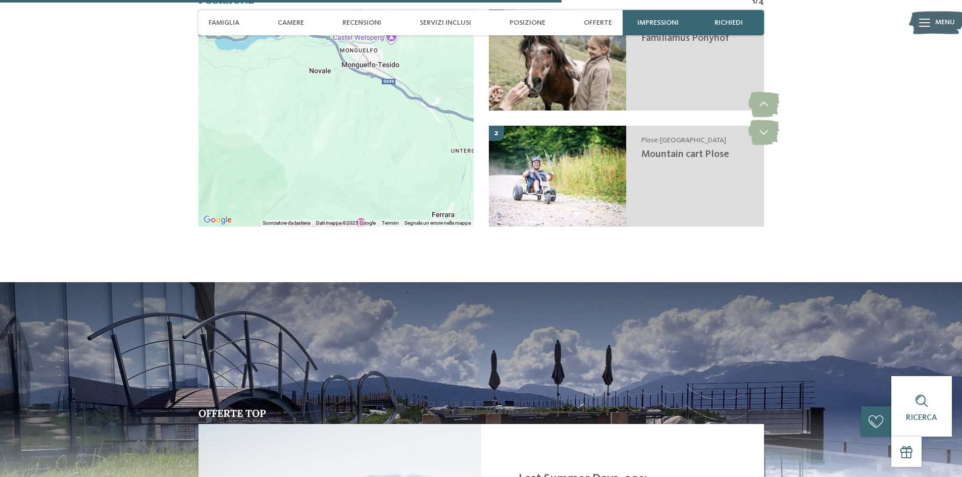
drag, startPoint x: 262, startPoint y: 127, endPoint x: 458, endPoint y: 121, distance: 196.5
click at [458, 121] on div at bounding box center [335, 118] width 275 height 217
drag, startPoint x: 360, startPoint y: 172, endPoint x: 371, endPoint y: 180, distance: 13.0
click at [371, 180] on div at bounding box center [335, 118] width 275 height 217
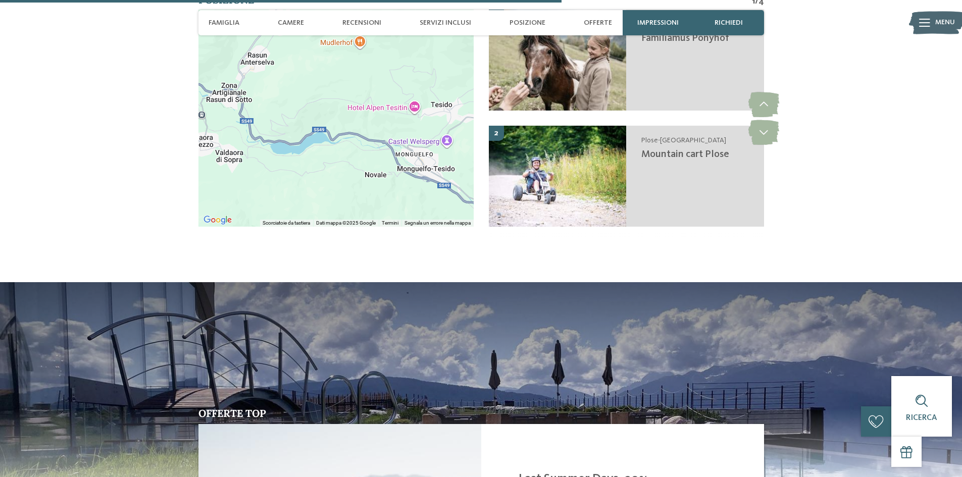
drag, startPoint x: 312, startPoint y: 69, endPoint x: 350, endPoint y: 157, distance: 95.9
click at [350, 157] on div at bounding box center [335, 118] width 275 height 217
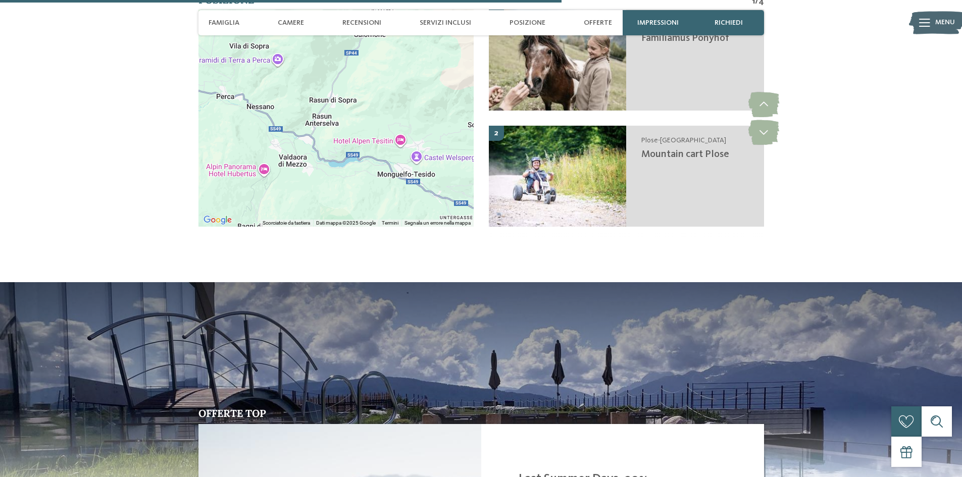
drag, startPoint x: 287, startPoint y: 145, endPoint x: 338, endPoint y: 157, distance: 51.8
click at [338, 157] on div at bounding box center [335, 118] width 275 height 217
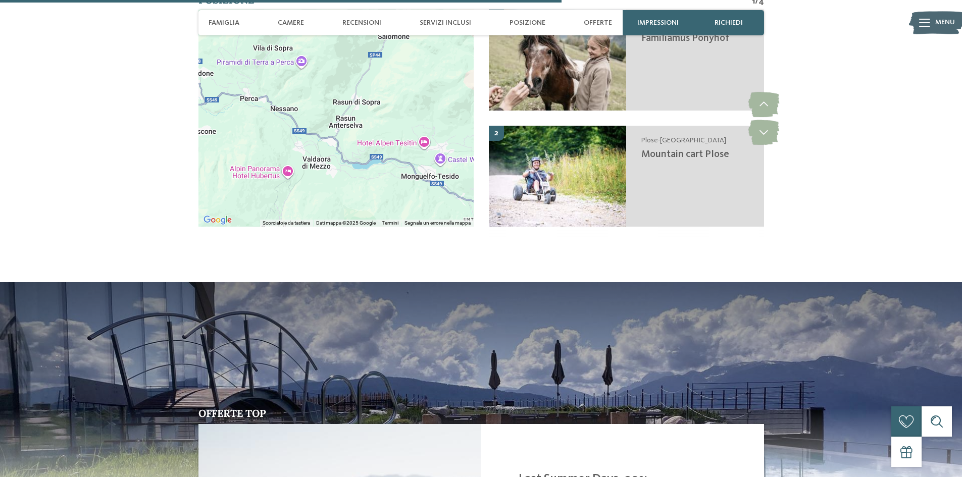
click at [307, 138] on div at bounding box center [335, 118] width 275 height 217
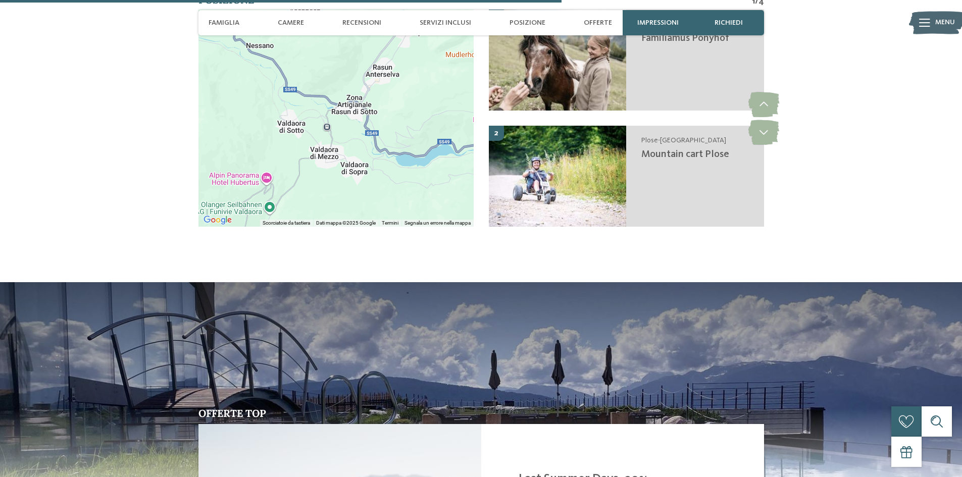
drag, startPoint x: 340, startPoint y: 171, endPoint x: 340, endPoint y: 139, distance: 31.8
click at [340, 139] on div at bounding box center [335, 118] width 275 height 217
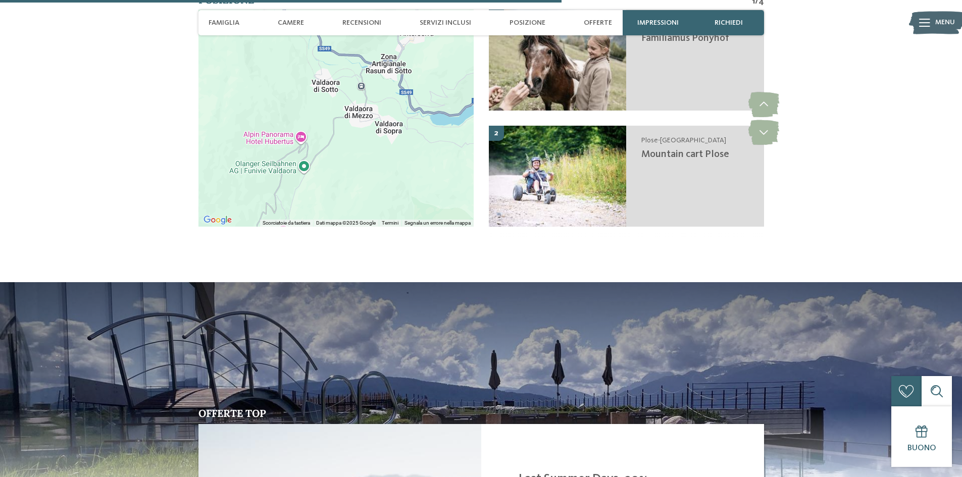
drag, startPoint x: 306, startPoint y: 137, endPoint x: 322, endPoint y: 115, distance: 27.2
click at [322, 115] on div at bounding box center [335, 118] width 275 height 217
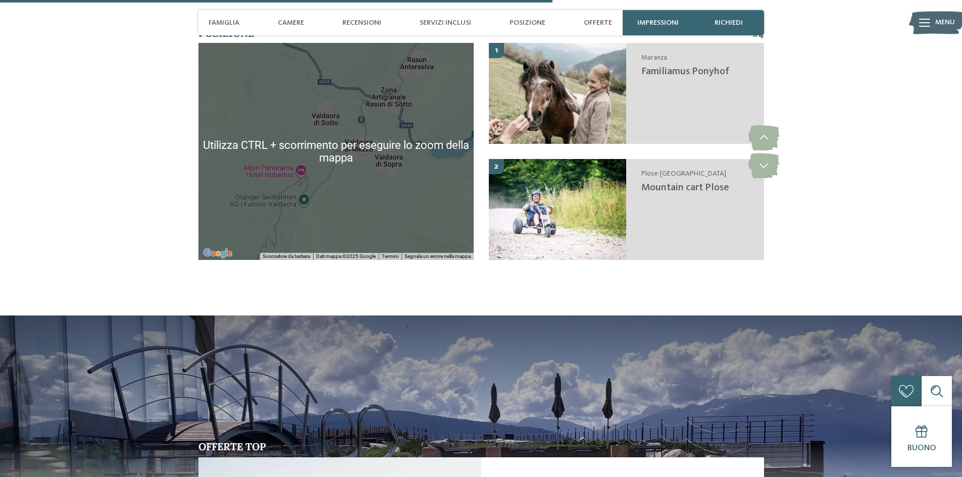
scroll to position [2019, 0]
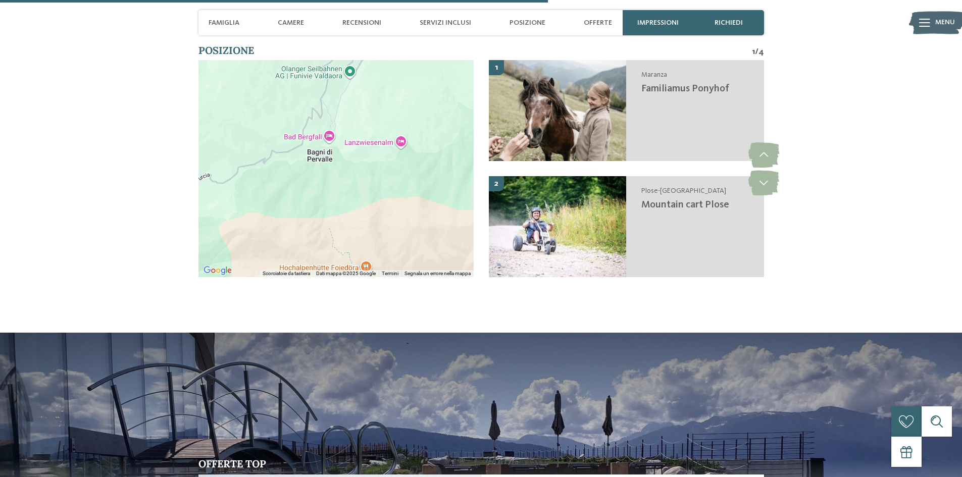
drag, startPoint x: 376, startPoint y: 235, endPoint x: 423, endPoint y: 93, distance: 149.9
click at [423, 93] on div at bounding box center [335, 168] width 275 height 217
